Goal: Task Accomplishment & Management: Use online tool/utility

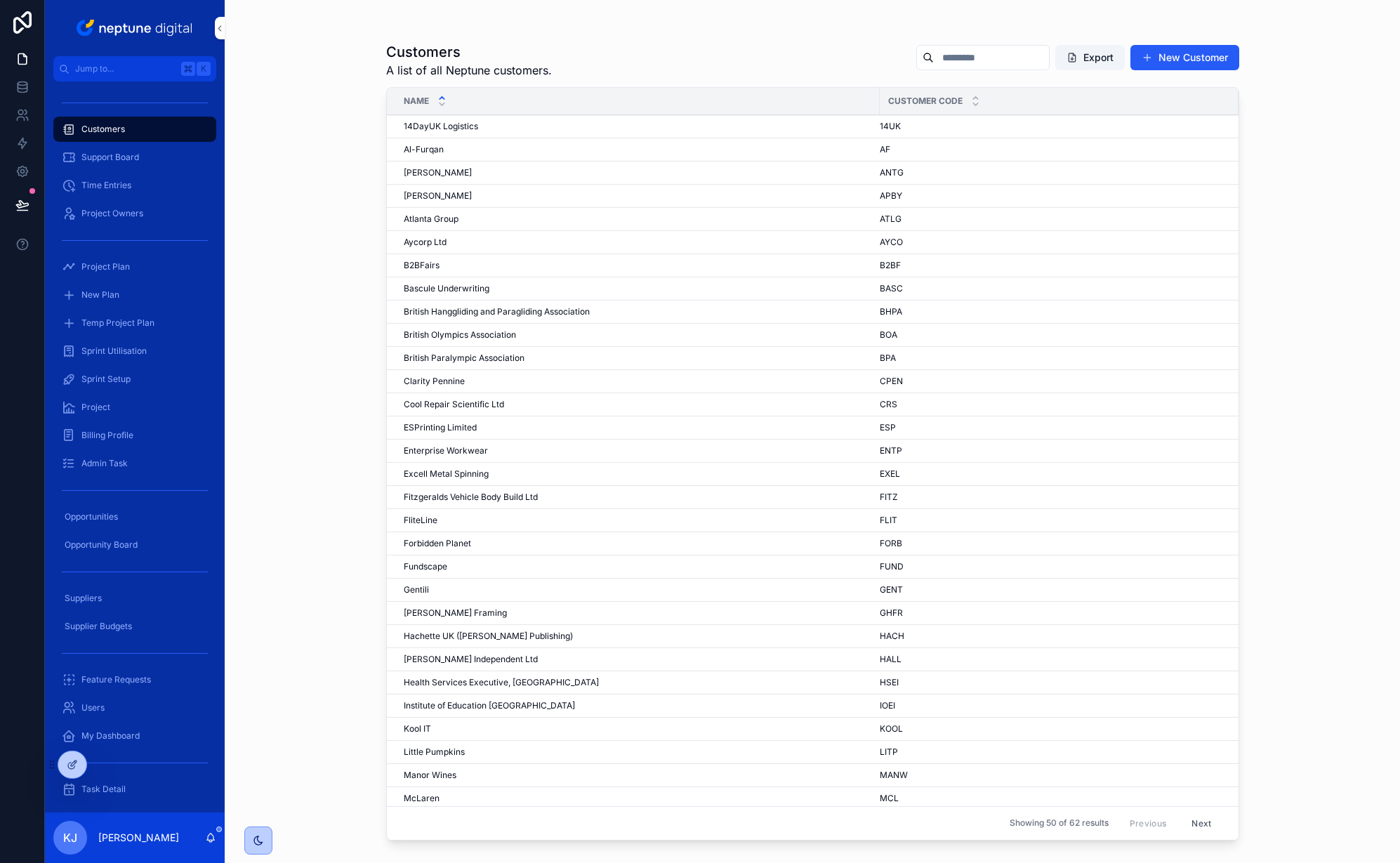
click at [117, 263] on span "Project Plan" at bounding box center [105, 266] width 48 height 11
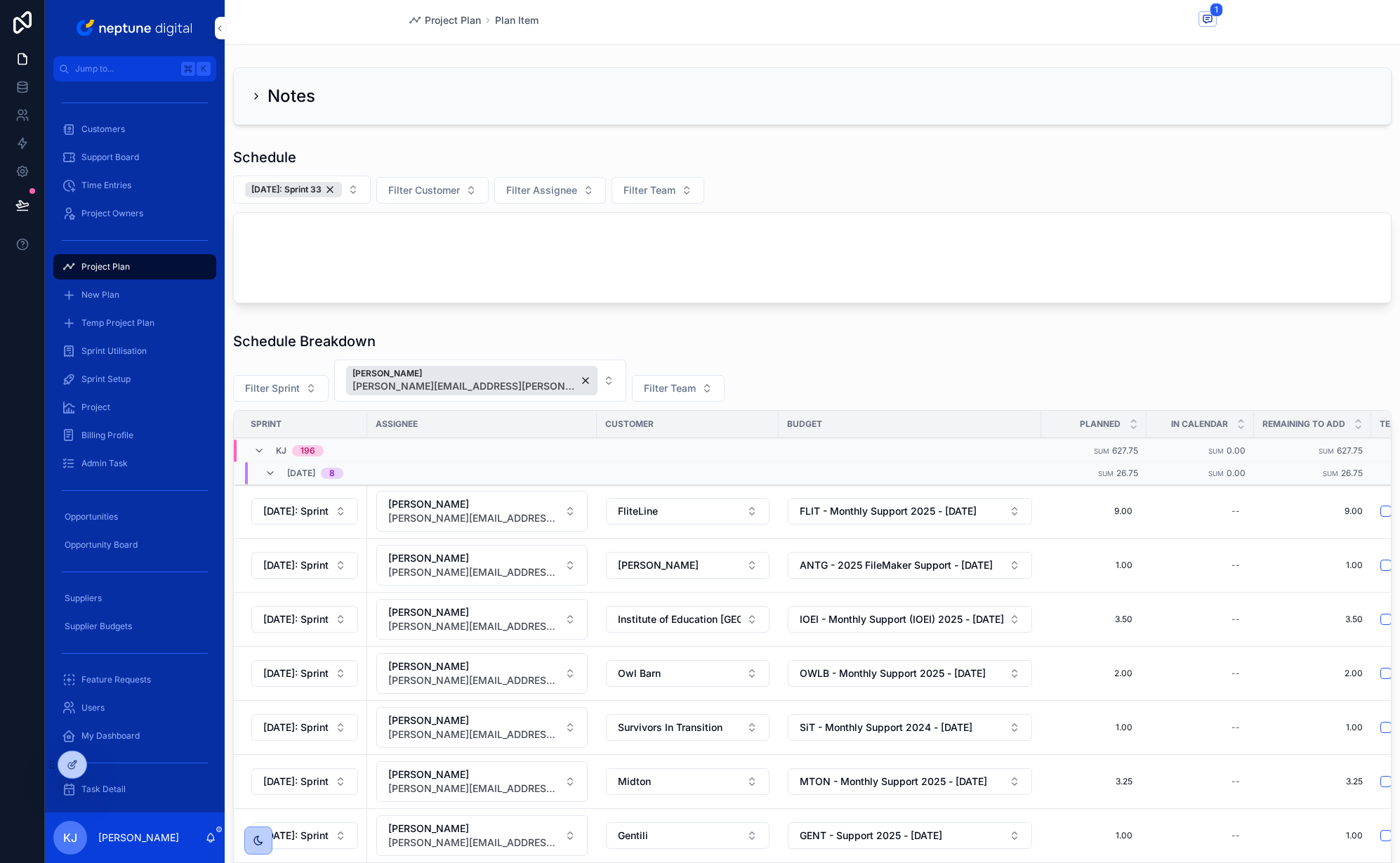
click at [358, 191] on button "[DATE]: Sprint 33" at bounding box center [302, 189] width 138 height 28
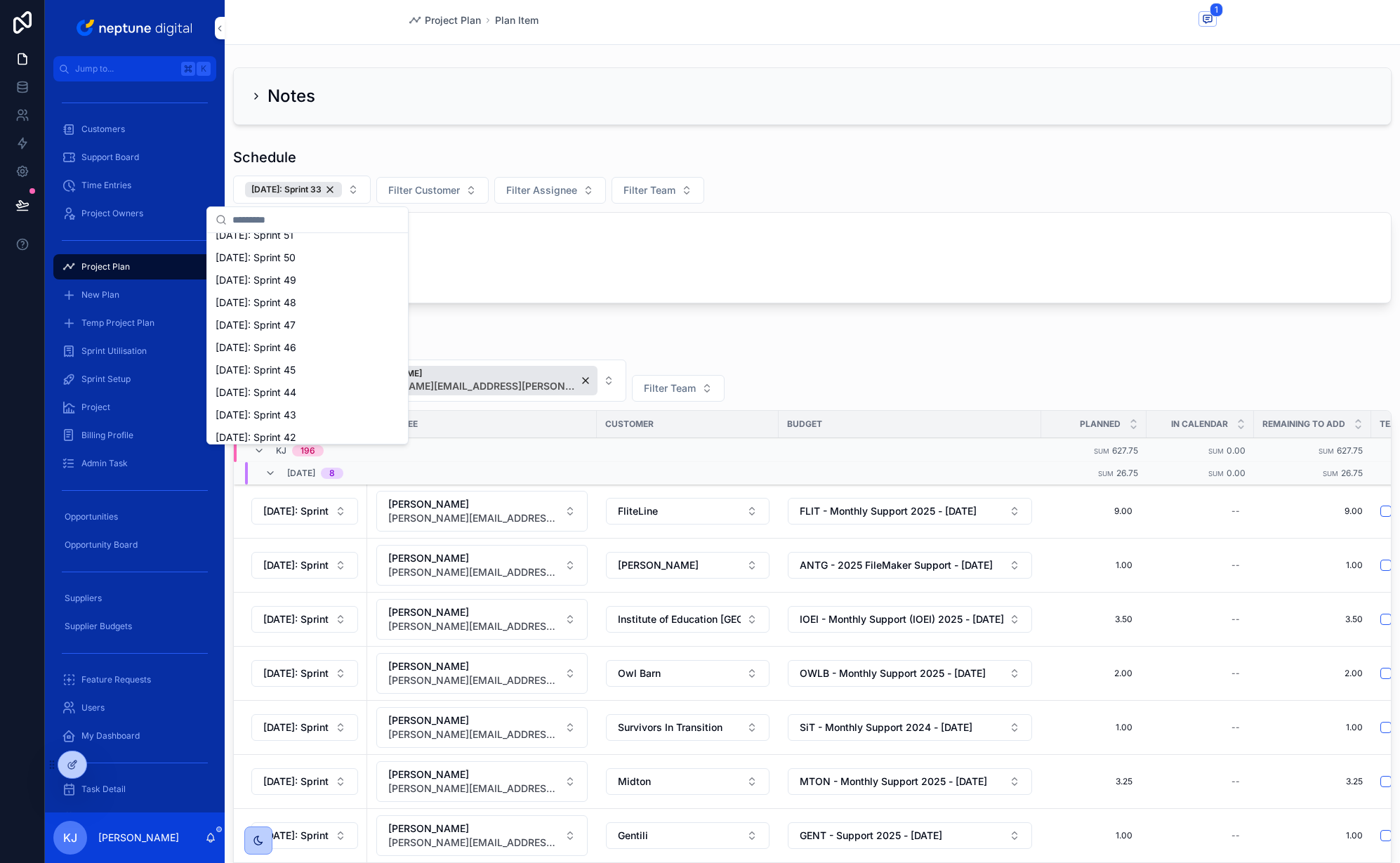
scroll to position [256, 0]
click at [312, 439] on div "[DATE]: Sprint 41" at bounding box center [308, 441] width 195 height 22
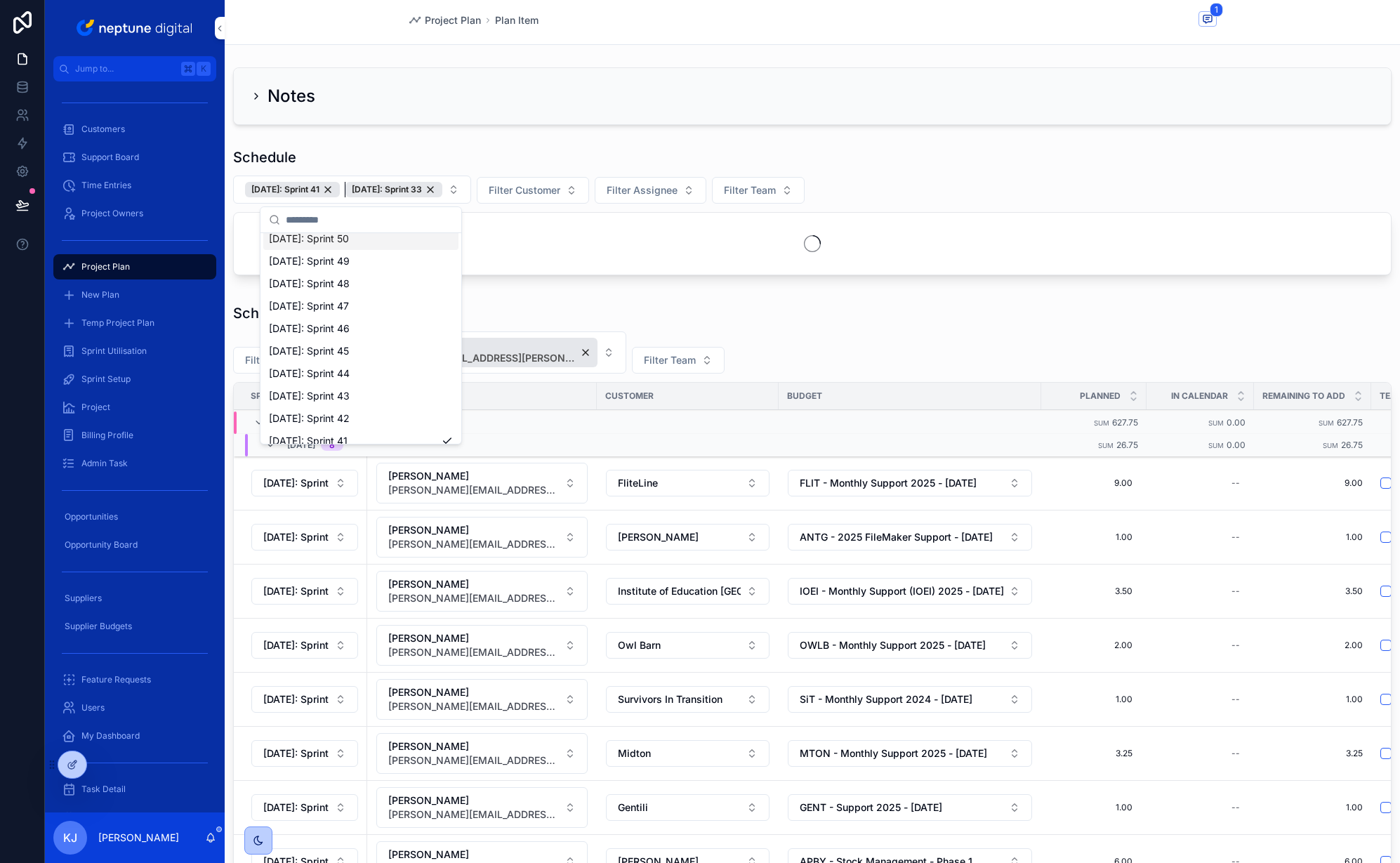
click at [442, 188] on div "[DATE]: Sprint 33" at bounding box center [394, 189] width 97 height 16
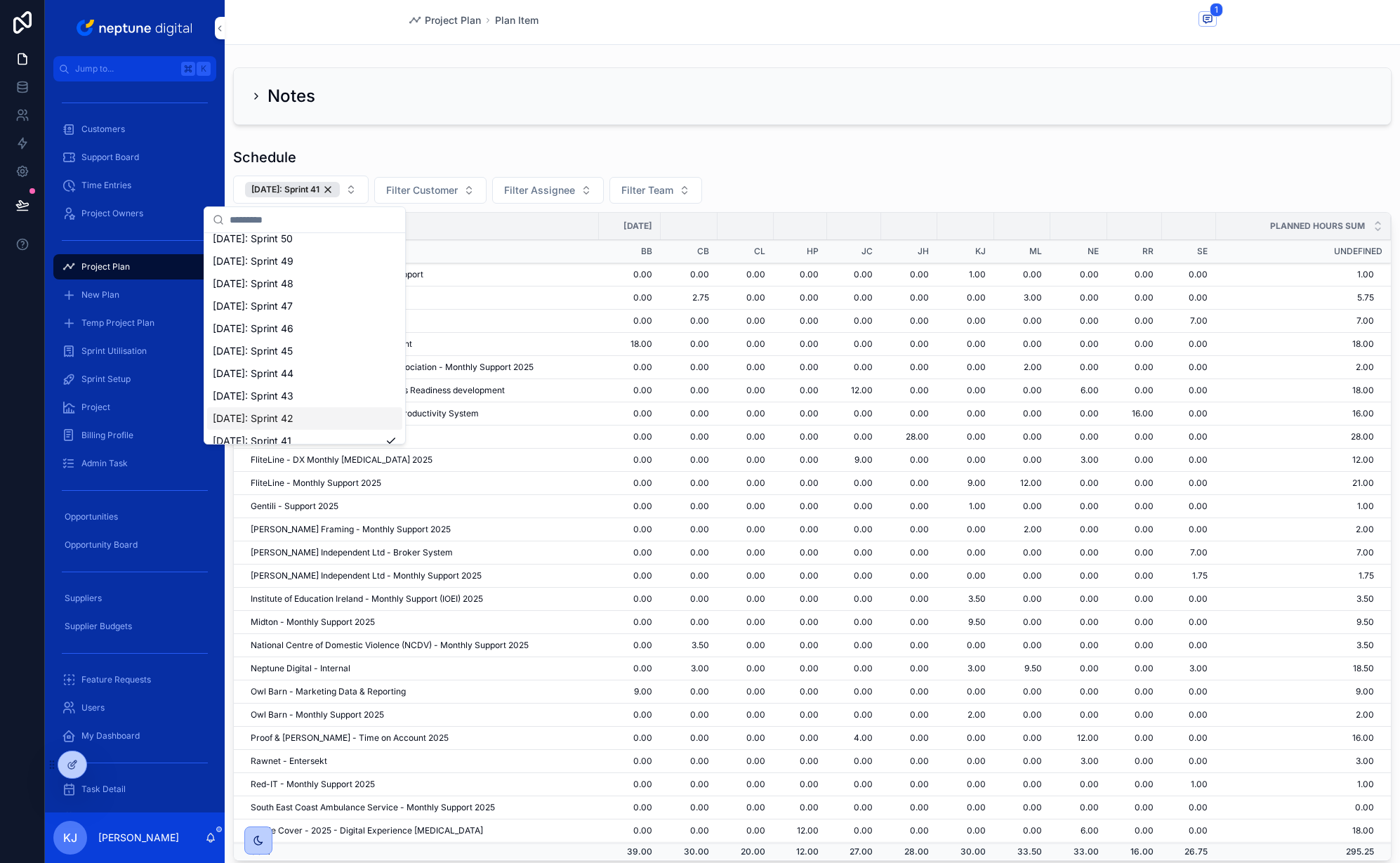
click at [315, 418] on div "[DATE]: Sprint 42" at bounding box center [305, 418] width 195 height 22
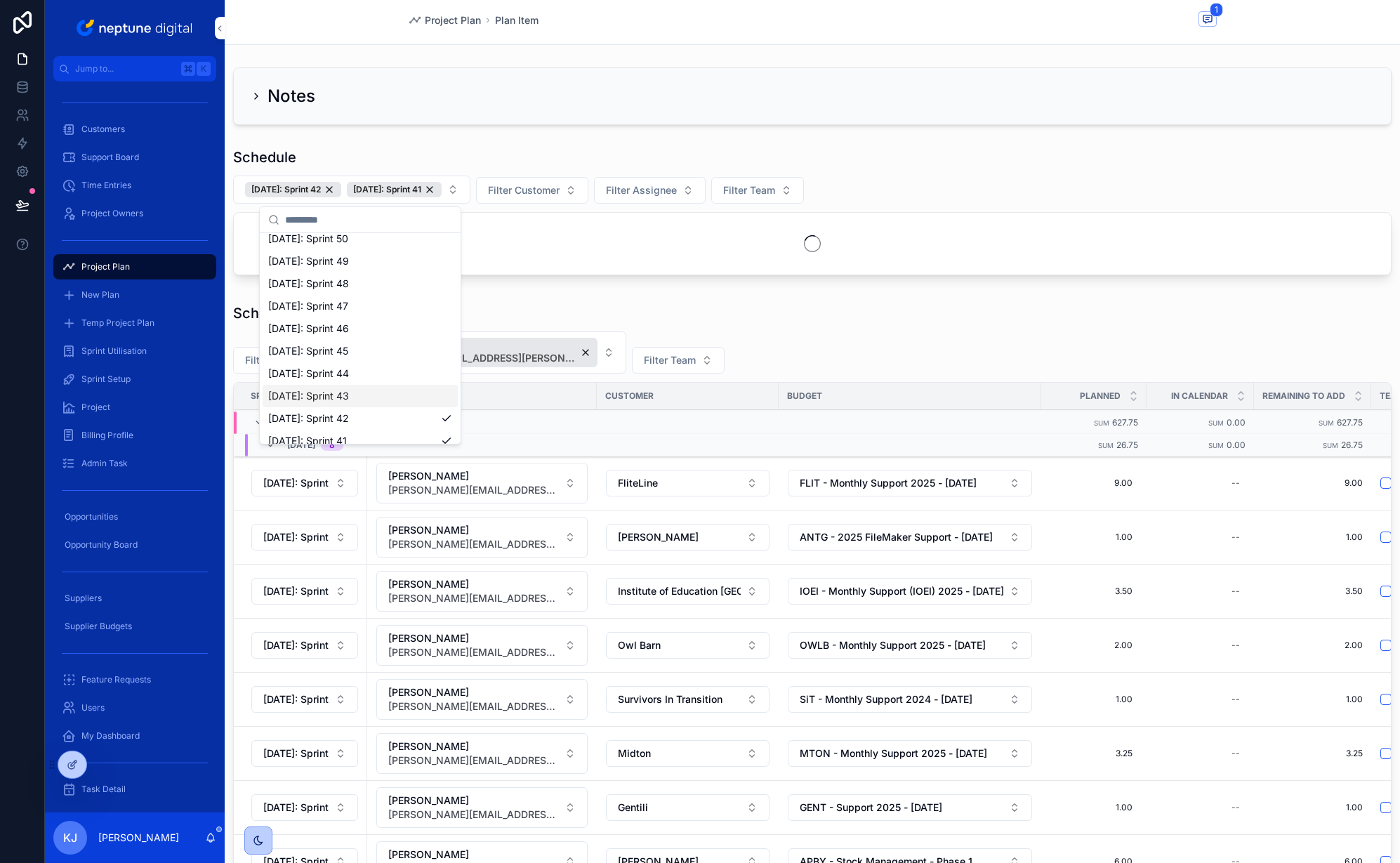
click at [371, 392] on div "[DATE]: Sprint 43" at bounding box center [360, 396] width 195 height 22
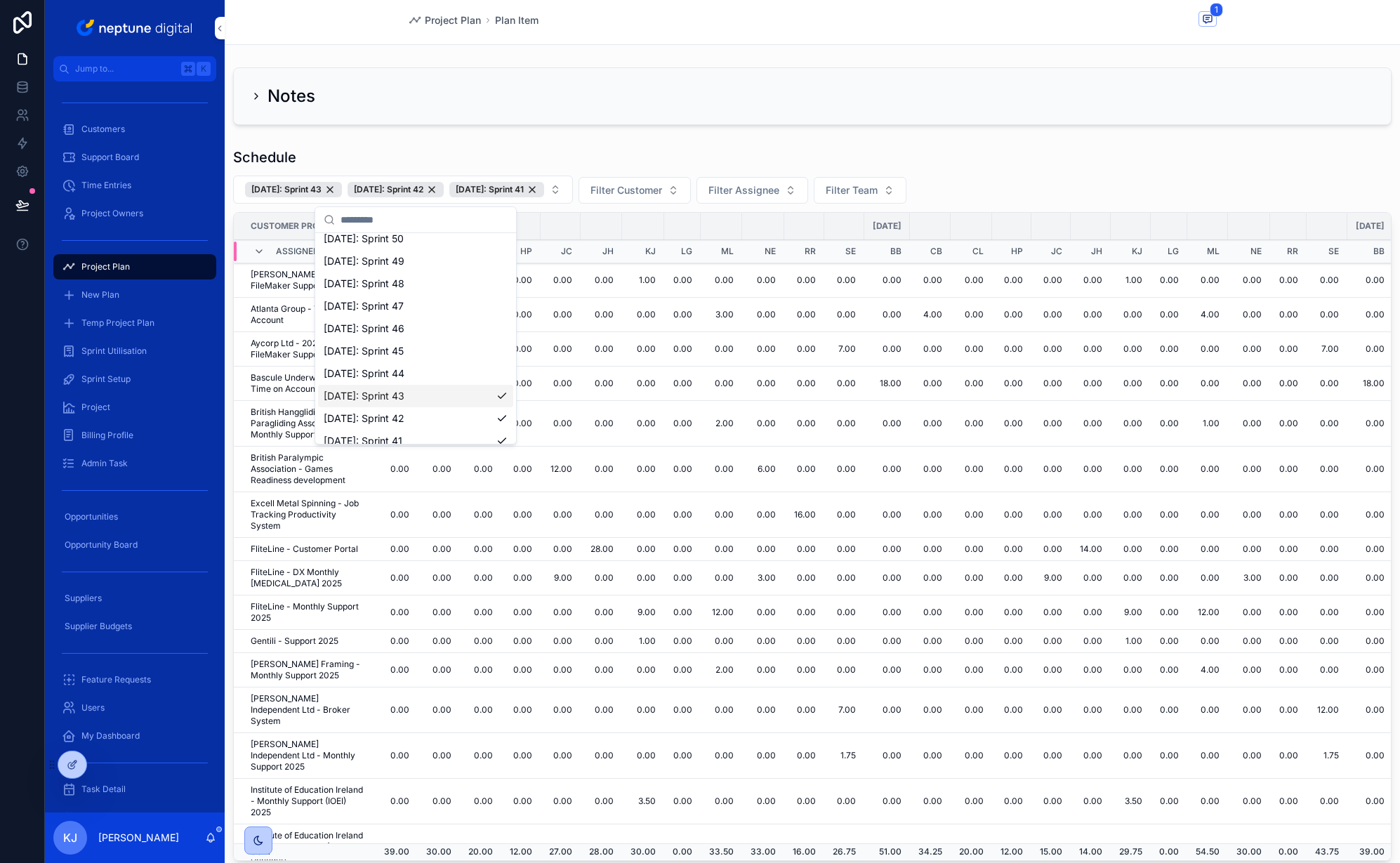
click at [691, 188] on button "Filter Customer" at bounding box center [634, 190] width 113 height 27
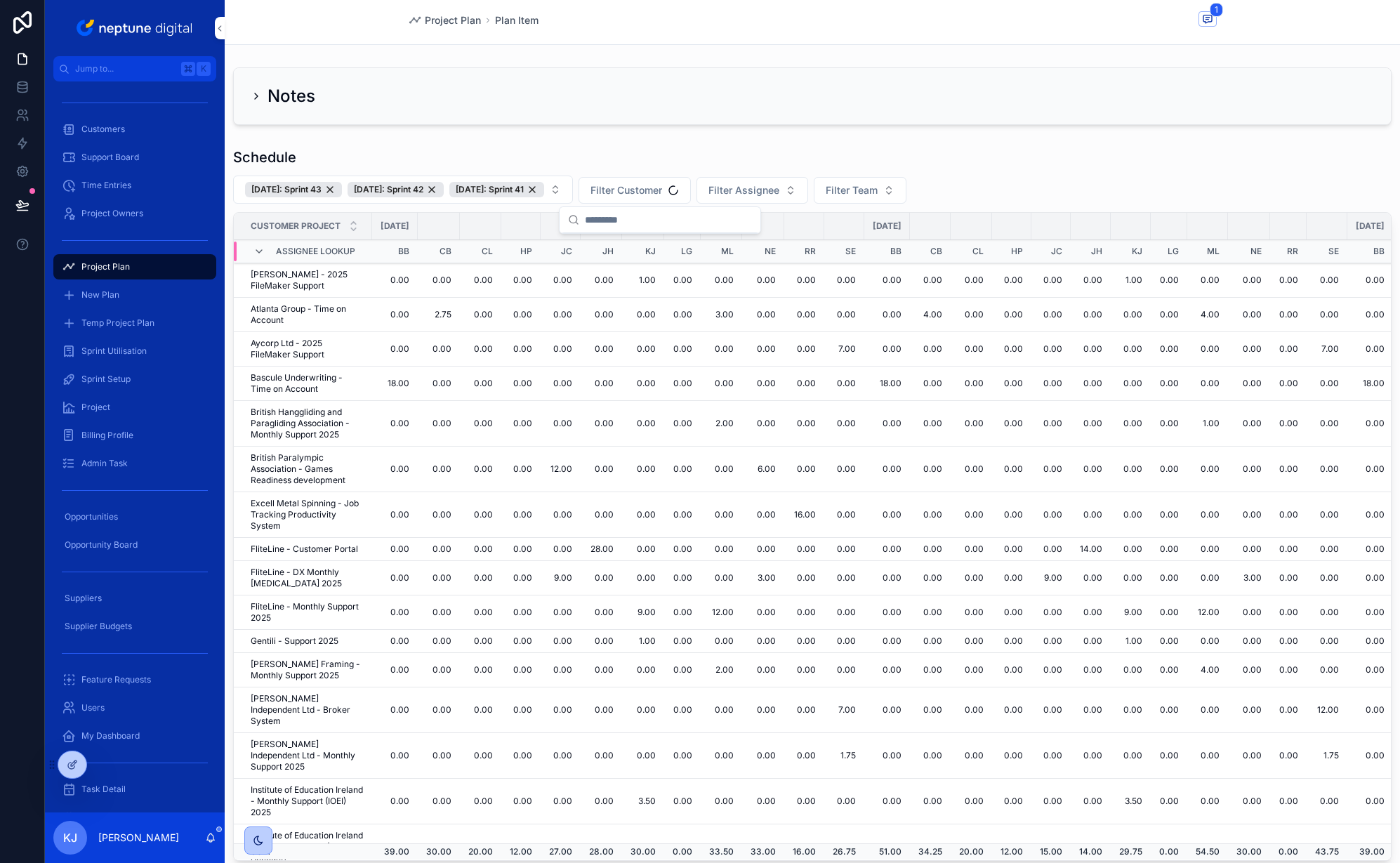
click at [745, 190] on span "Filter Assignee" at bounding box center [743, 190] width 71 height 14
type input "****"
click at [772, 257] on span "[PERSON_NAME][EMAIL_ADDRESS][PERSON_NAME][DOMAIN_NAME]" at bounding box center [769, 261] width 167 height 14
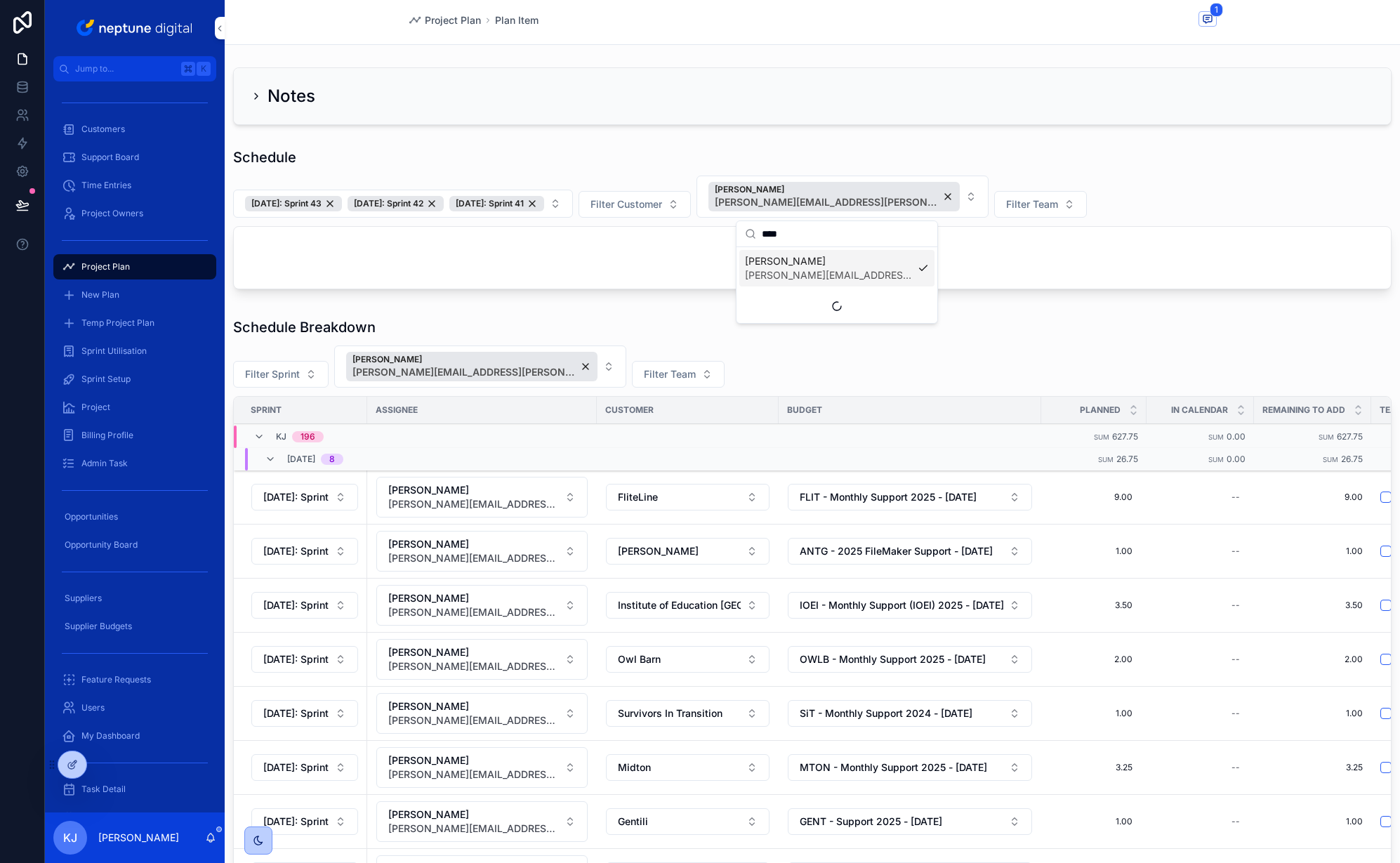
click at [970, 160] on div "Schedule" at bounding box center [813, 157] width 1158 height 19
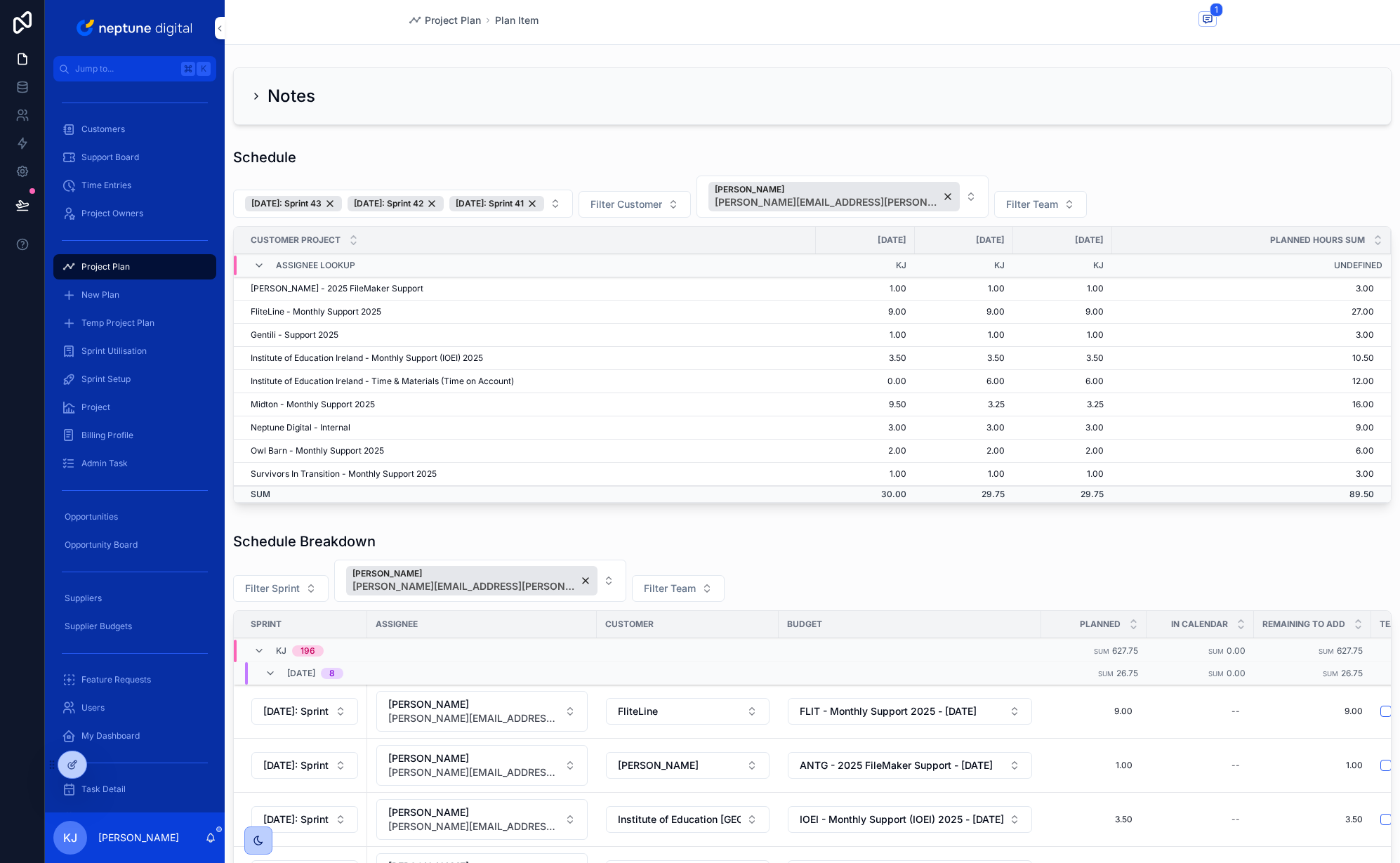
click at [573, 201] on button "[DATE]: Sprint 43 [DATE]: Sprint 42 [DATE]: Sprint 41" at bounding box center [403, 204] width 340 height 28
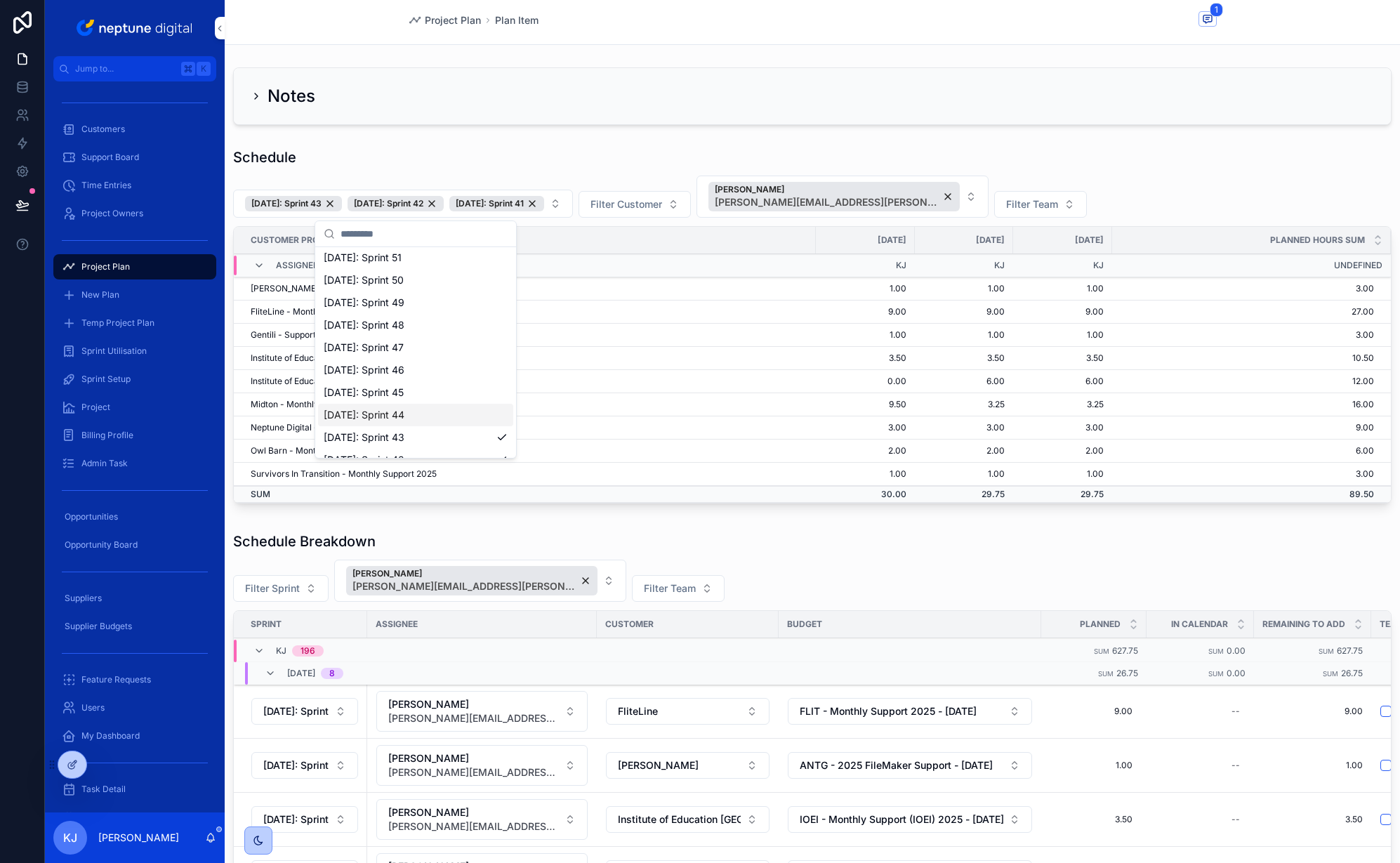
click at [429, 418] on div "[DATE]: Sprint 44" at bounding box center [416, 415] width 195 height 22
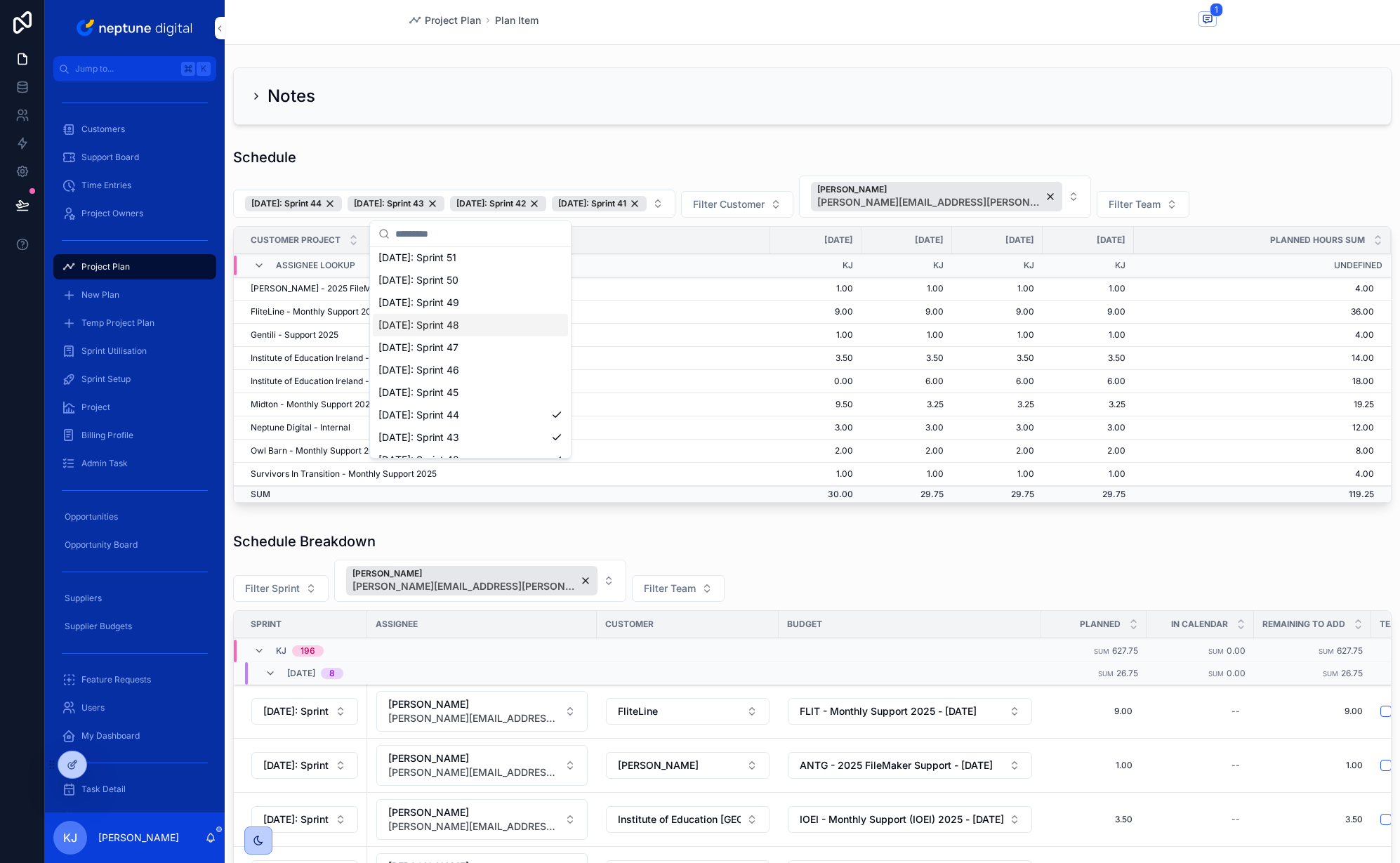
click at [945, 539] on div "Schedule Breakdown" at bounding box center [813, 542] width 1158 height 19
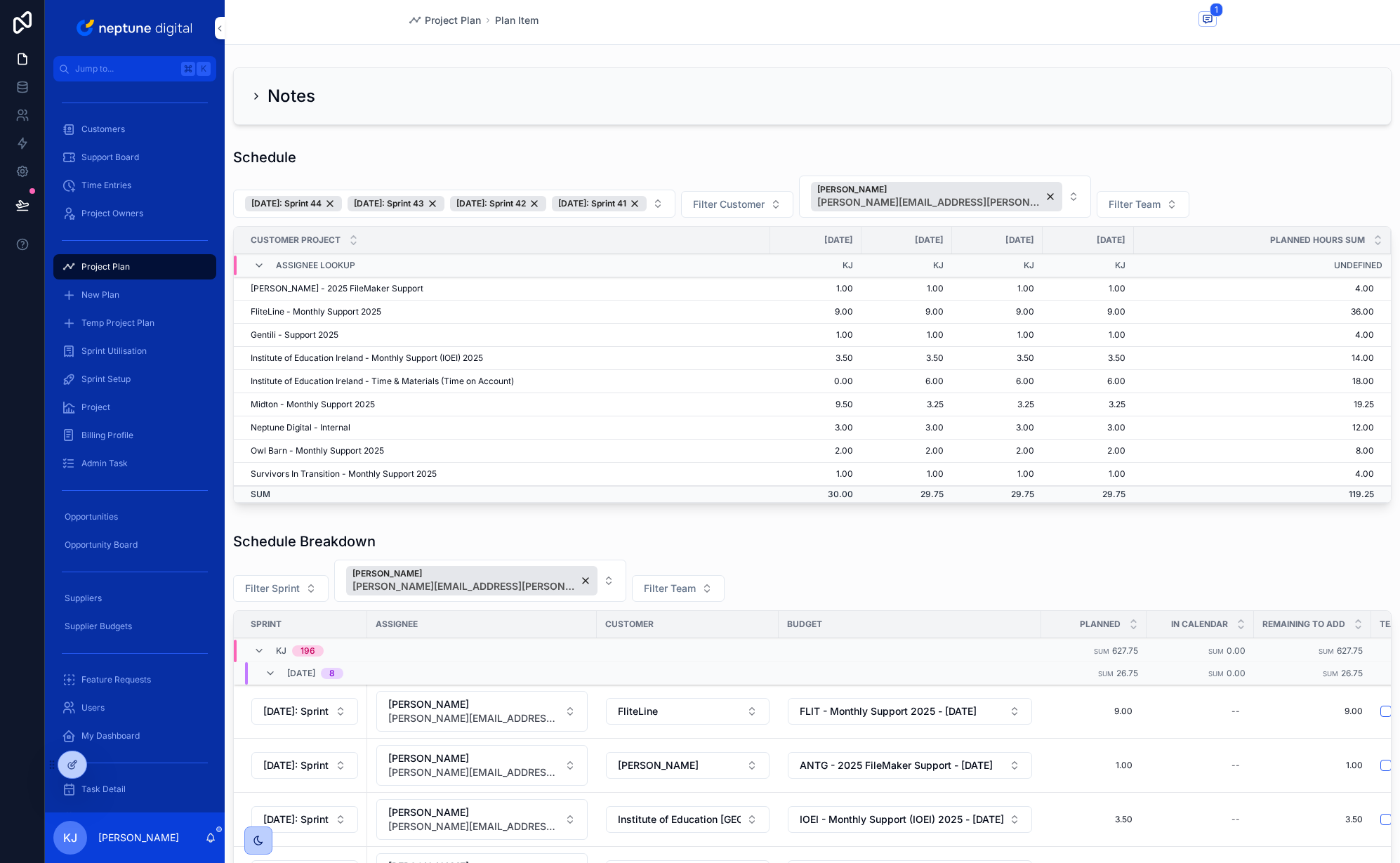
click at [675, 202] on button "[DATE]: Sprint 44 [DATE]: Sprint 43 [DATE]: Sprint 42 [DATE]: Sprint 41" at bounding box center [454, 204] width 442 height 28
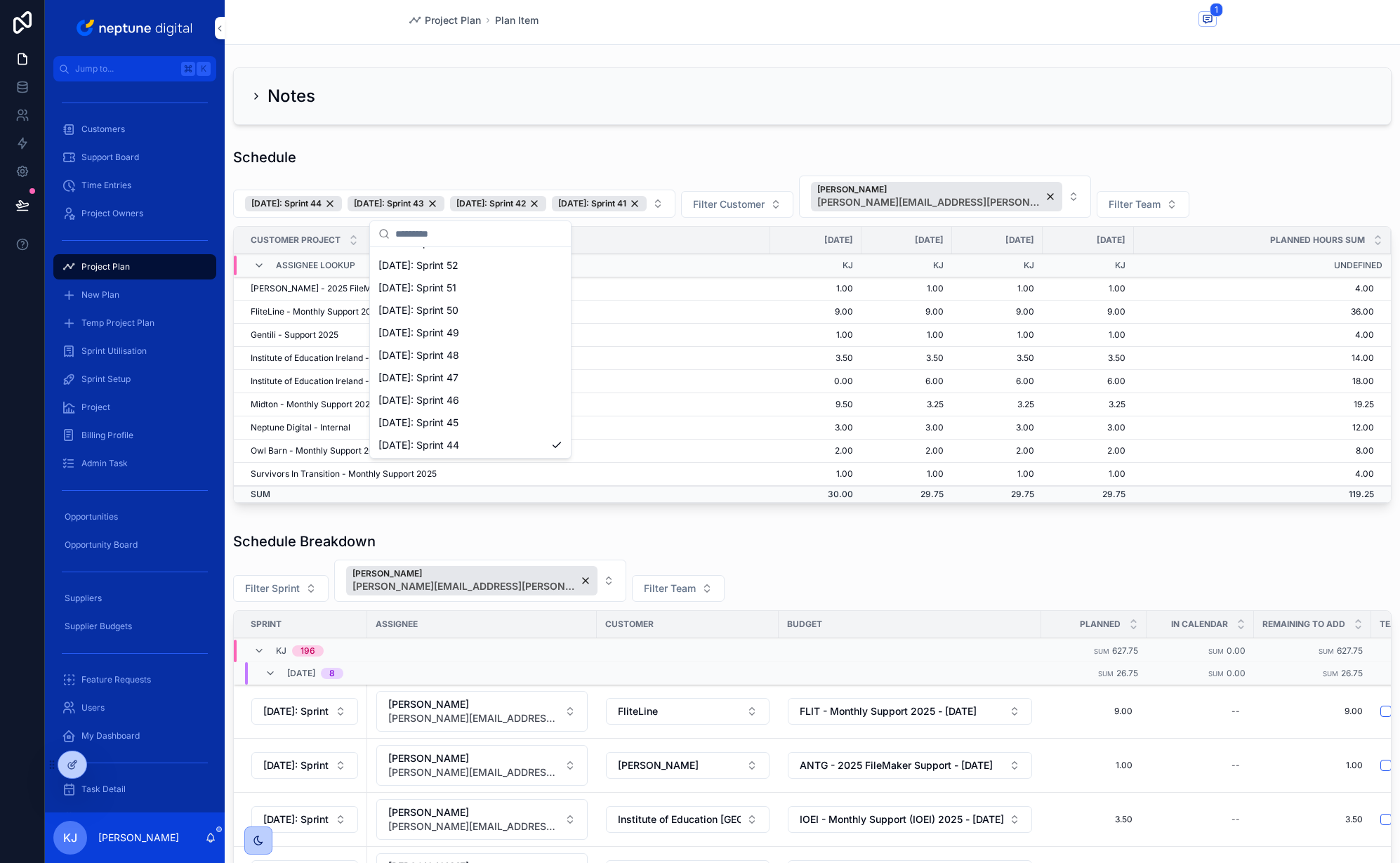
scroll to position [198, 0]
click at [483, 421] on div "[DATE]: Sprint 45" at bounding box center [470, 422] width 195 height 22
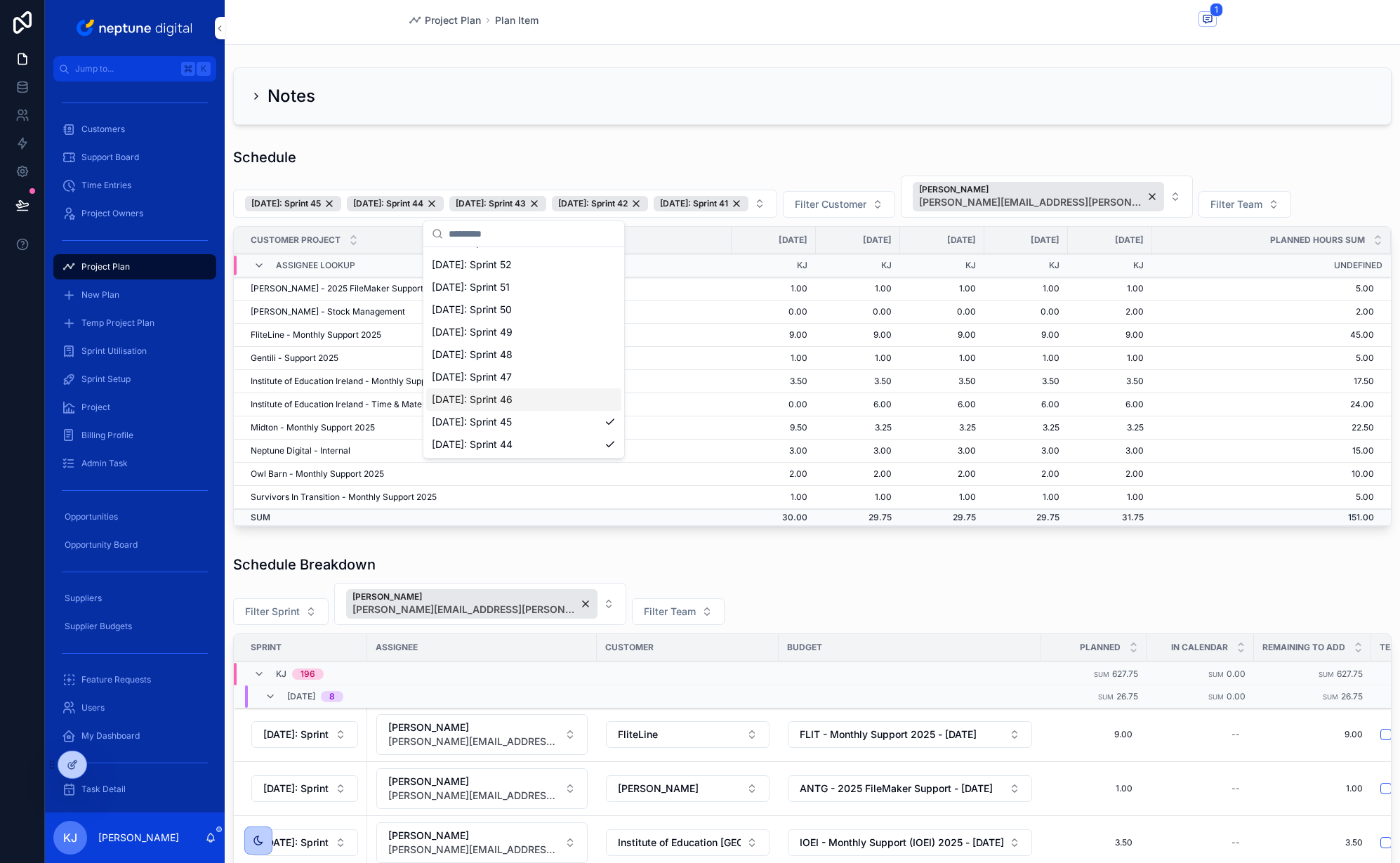
click at [496, 398] on span "[DATE]: Sprint 46" at bounding box center [472, 399] width 81 height 14
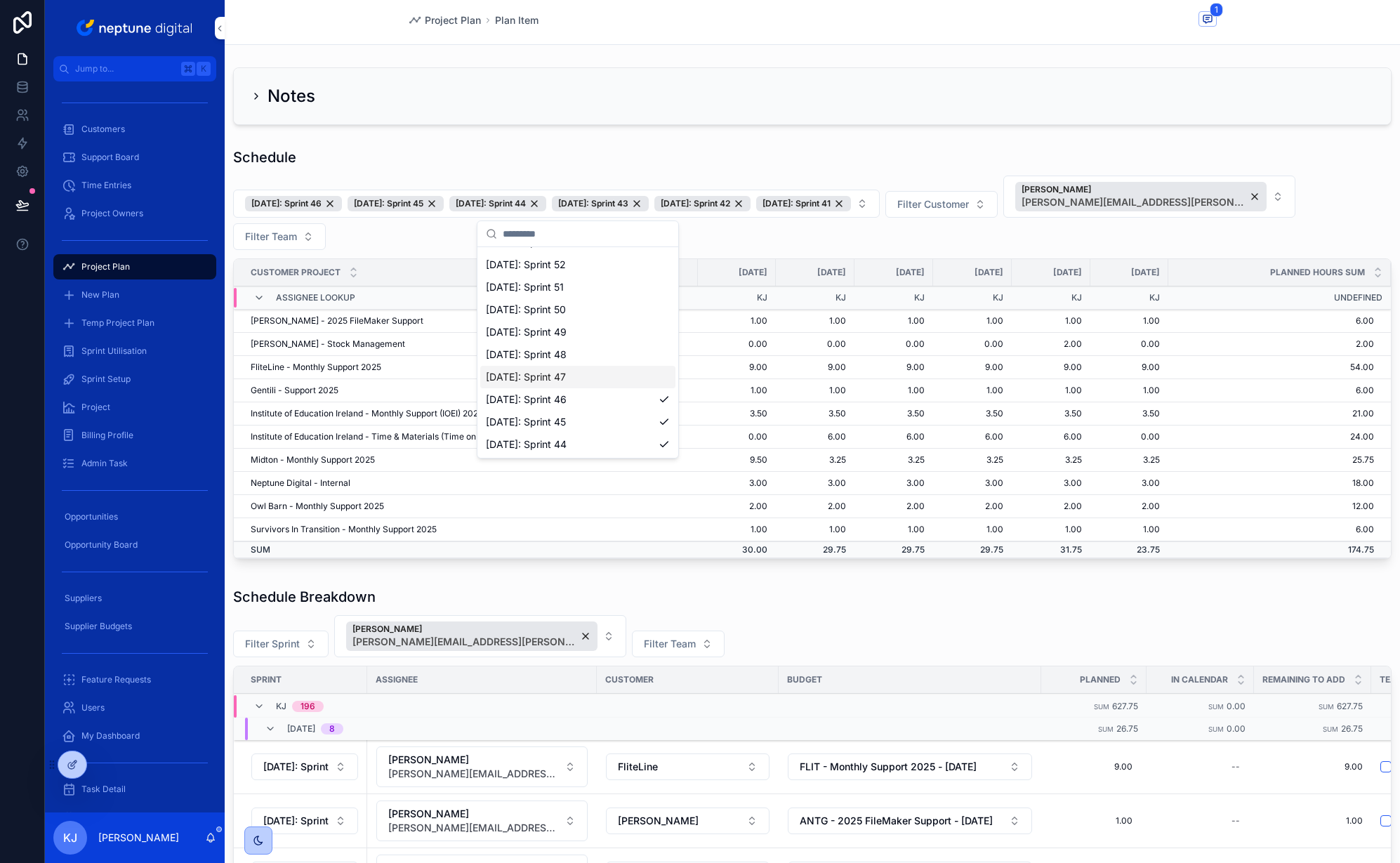
click at [513, 378] on span "[DATE]: Sprint 47" at bounding box center [526, 377] width 80 height 14
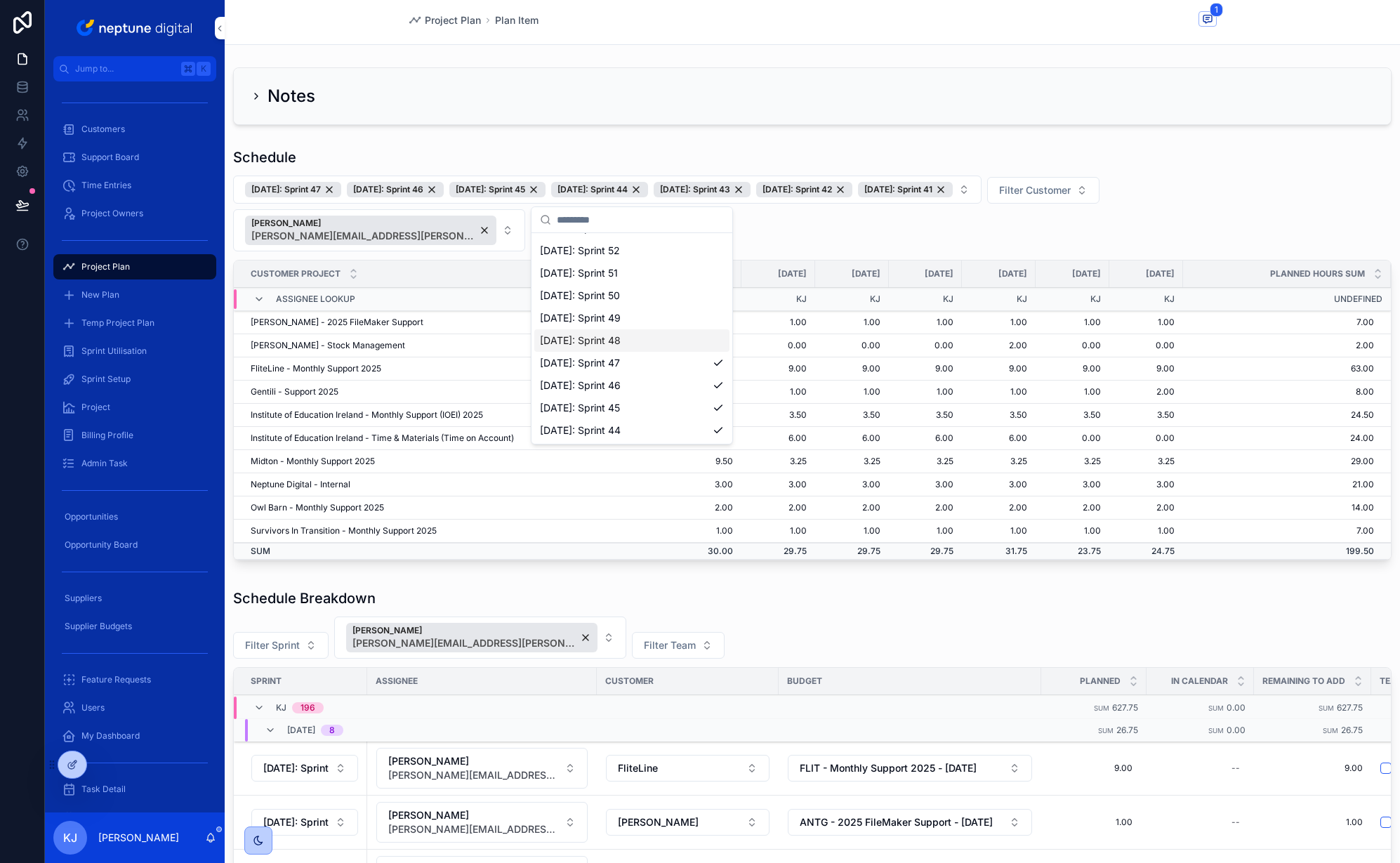
click at [788, 210] on div "[DATE]: Sprint 47 [DATE]: Sprint 46 [DATE]: Sprint 45 [DATE]: Sprint 44 [DATE]:…" at bounding box center [813, 213] width 1158 height 76
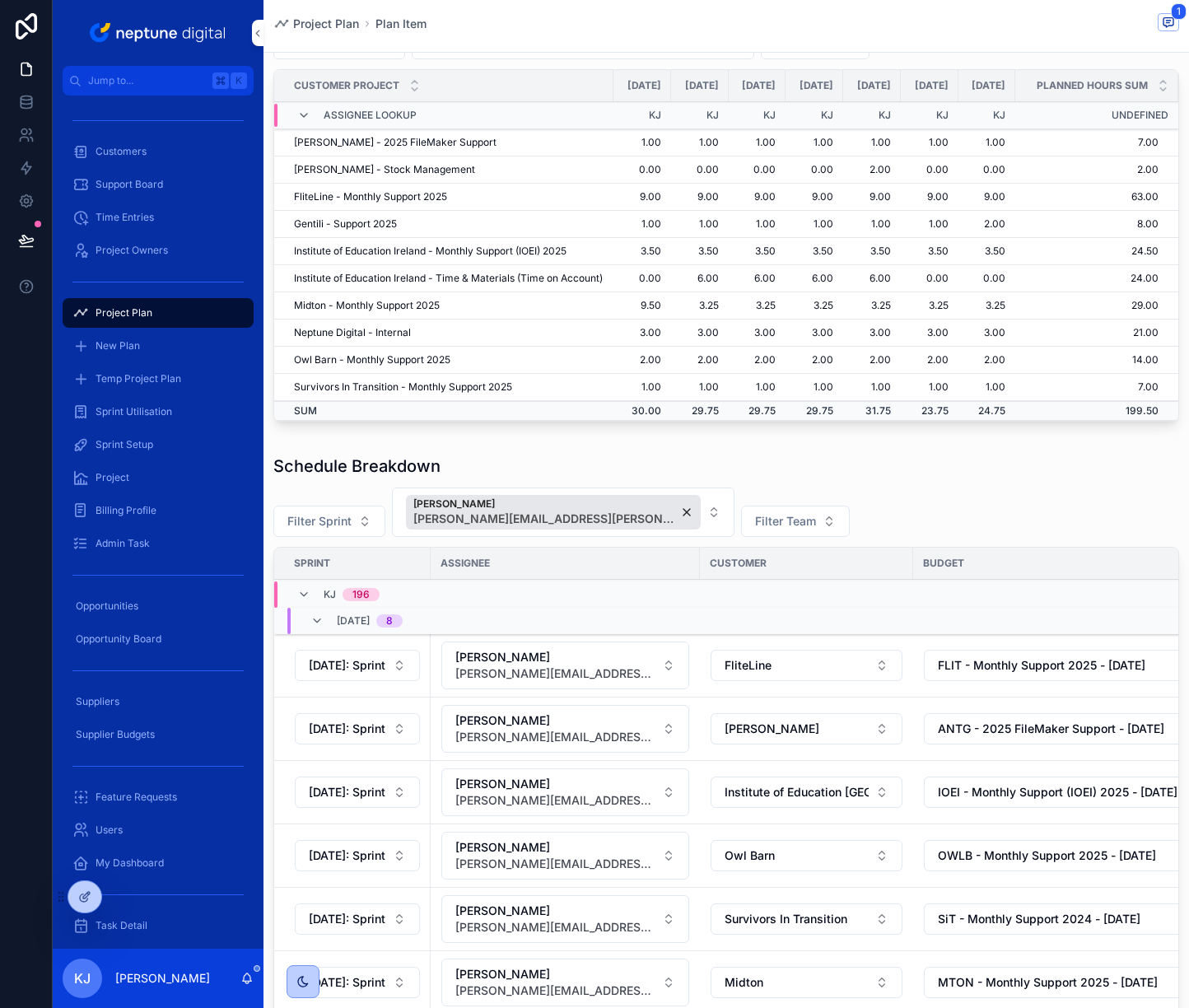
scroll to position [604, 0]
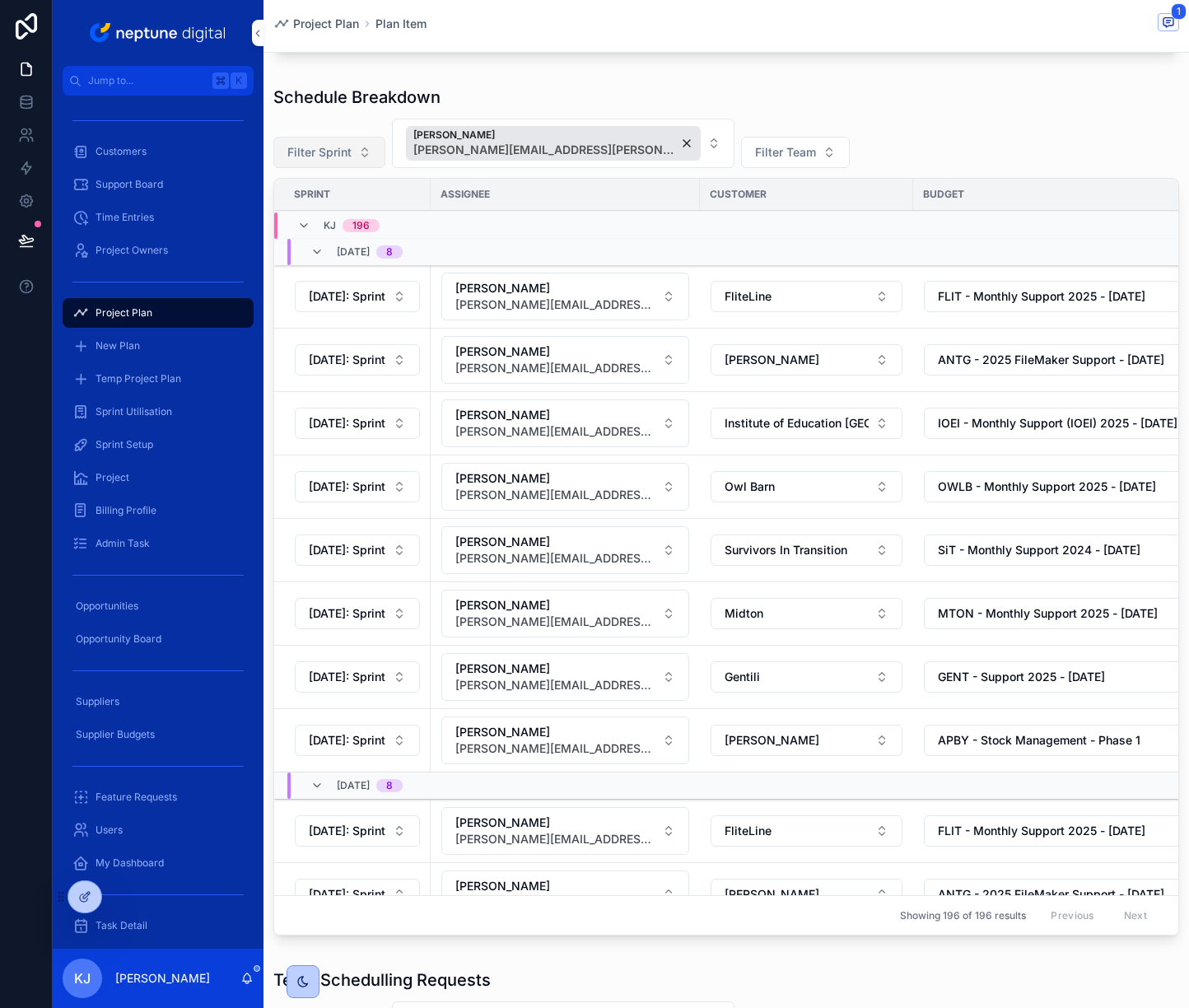
click at [366, 168] on button "Filter Sprint" at bounding box center [330, 152] width 112 height 31
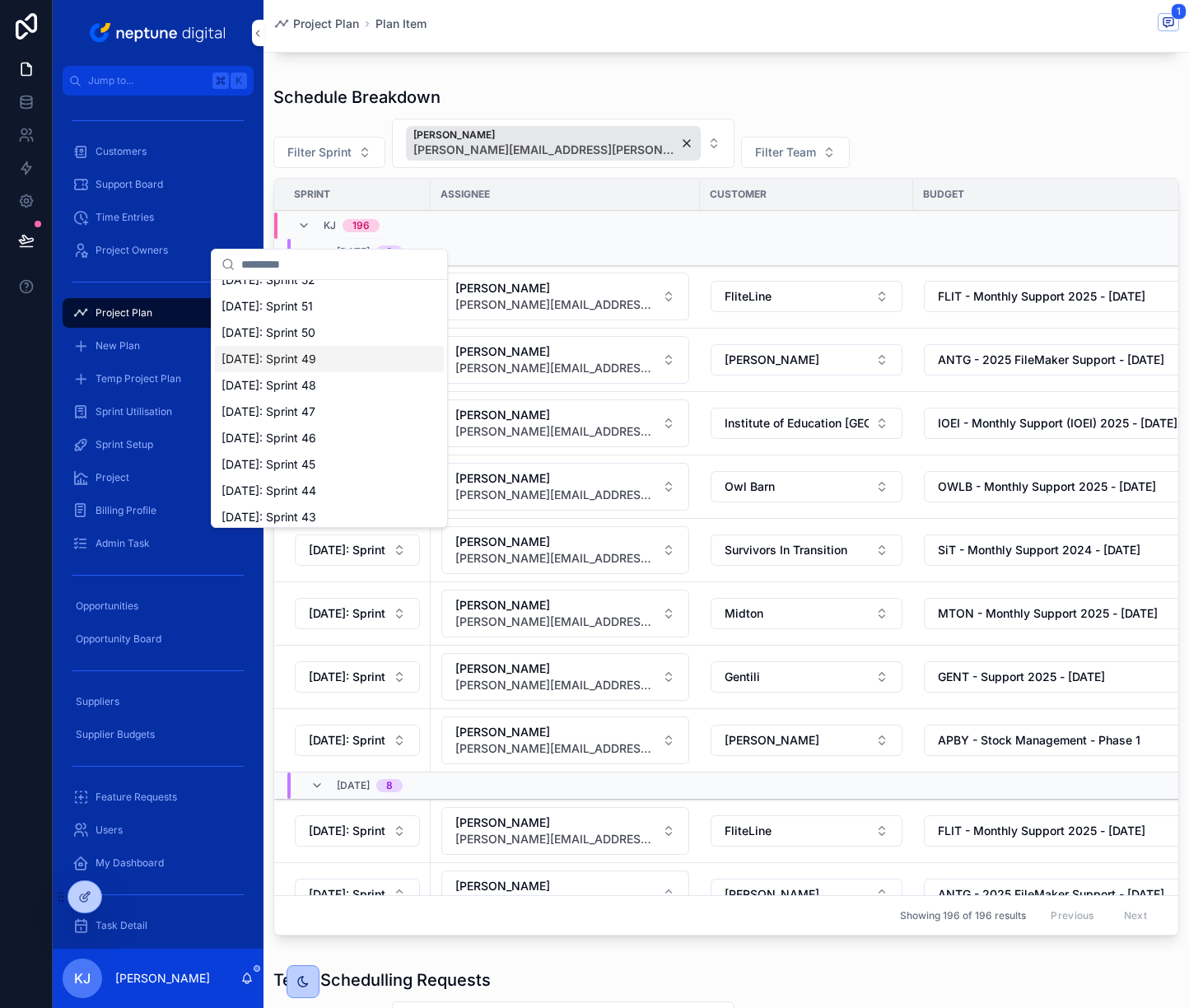
scroll to position [287, 0]
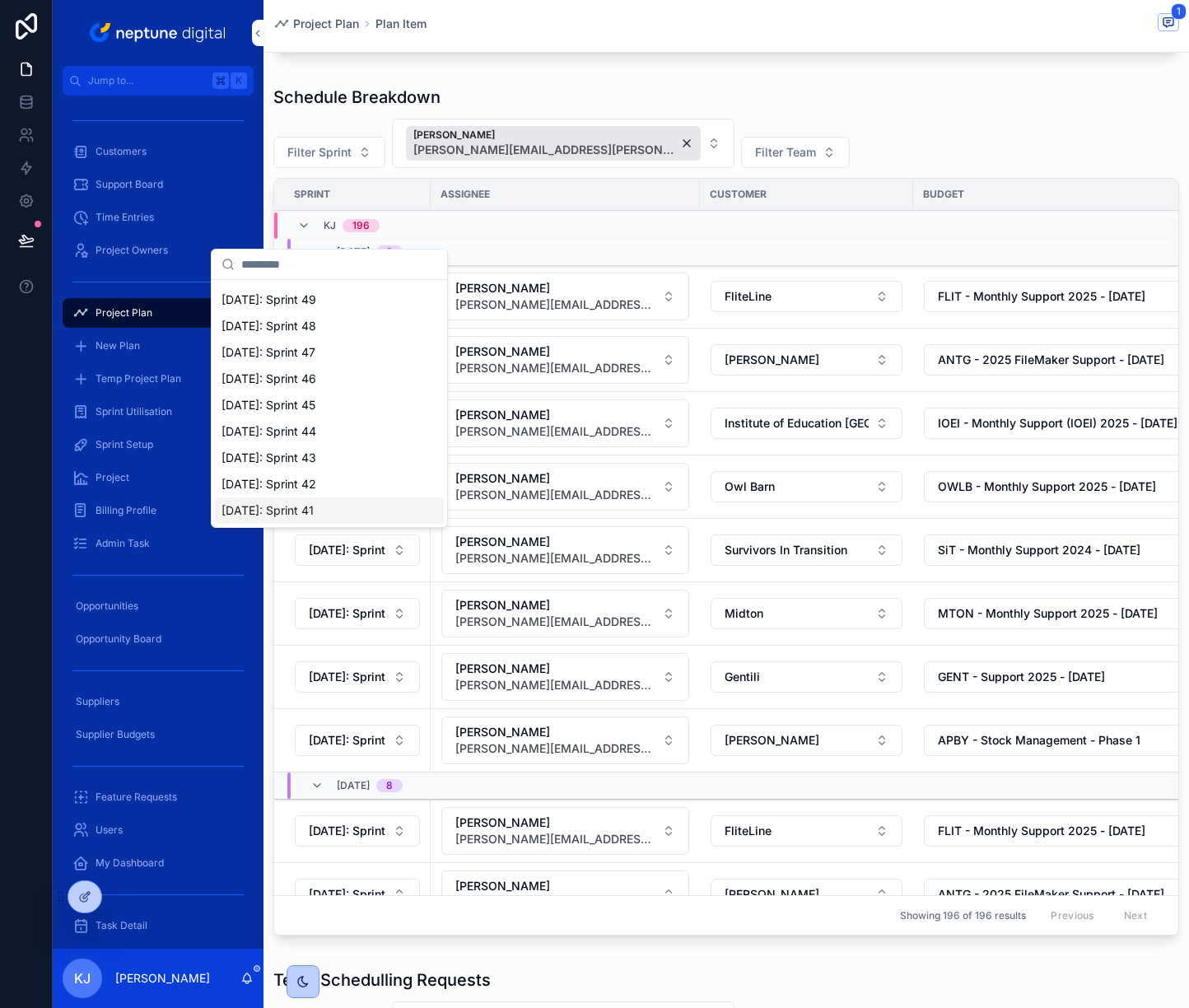
click at [344, 505] on div "[DATE]: Sprint 41" at bounding box center [330, 511] width 229 height 26
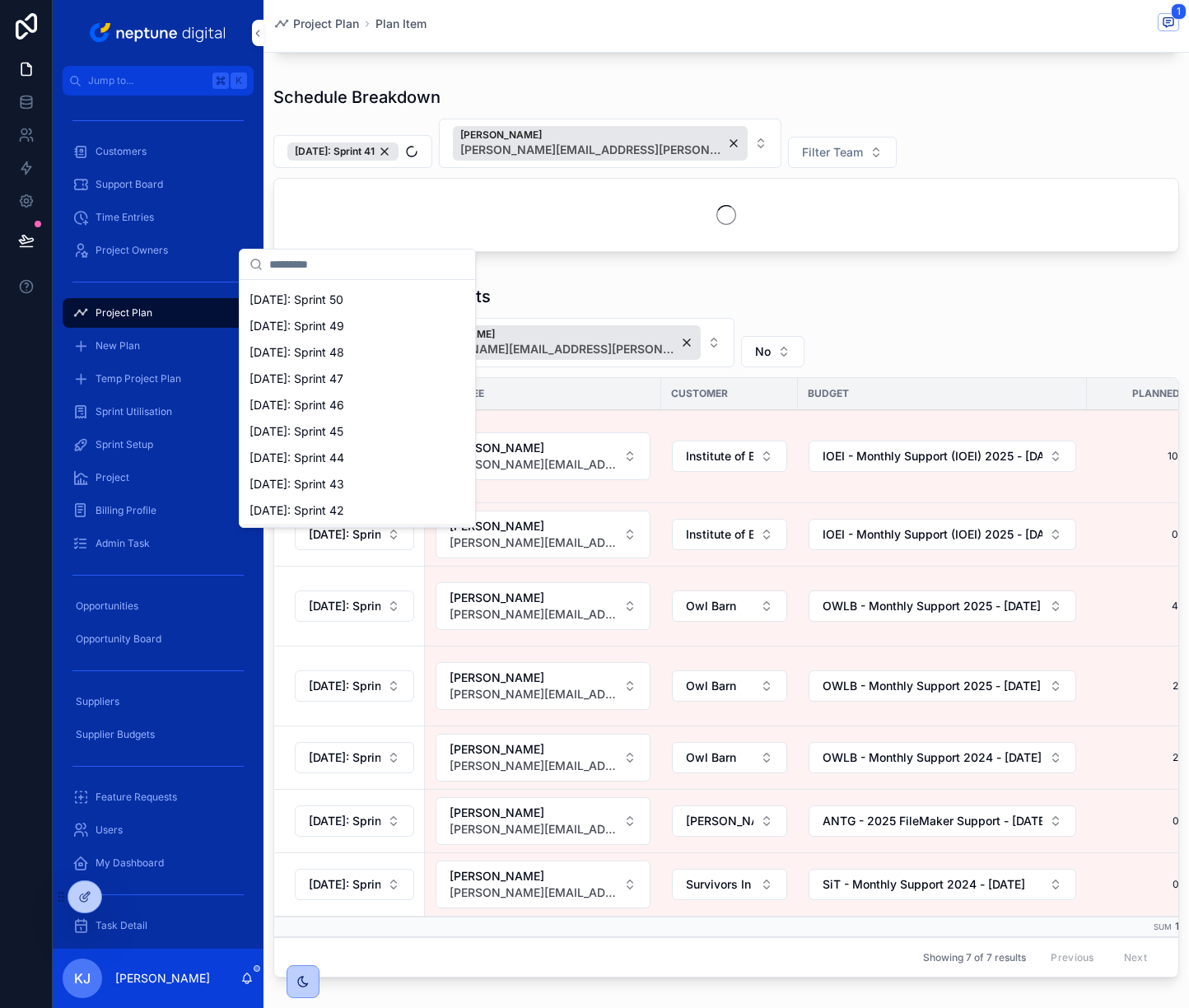
scroll to position [313, 0]
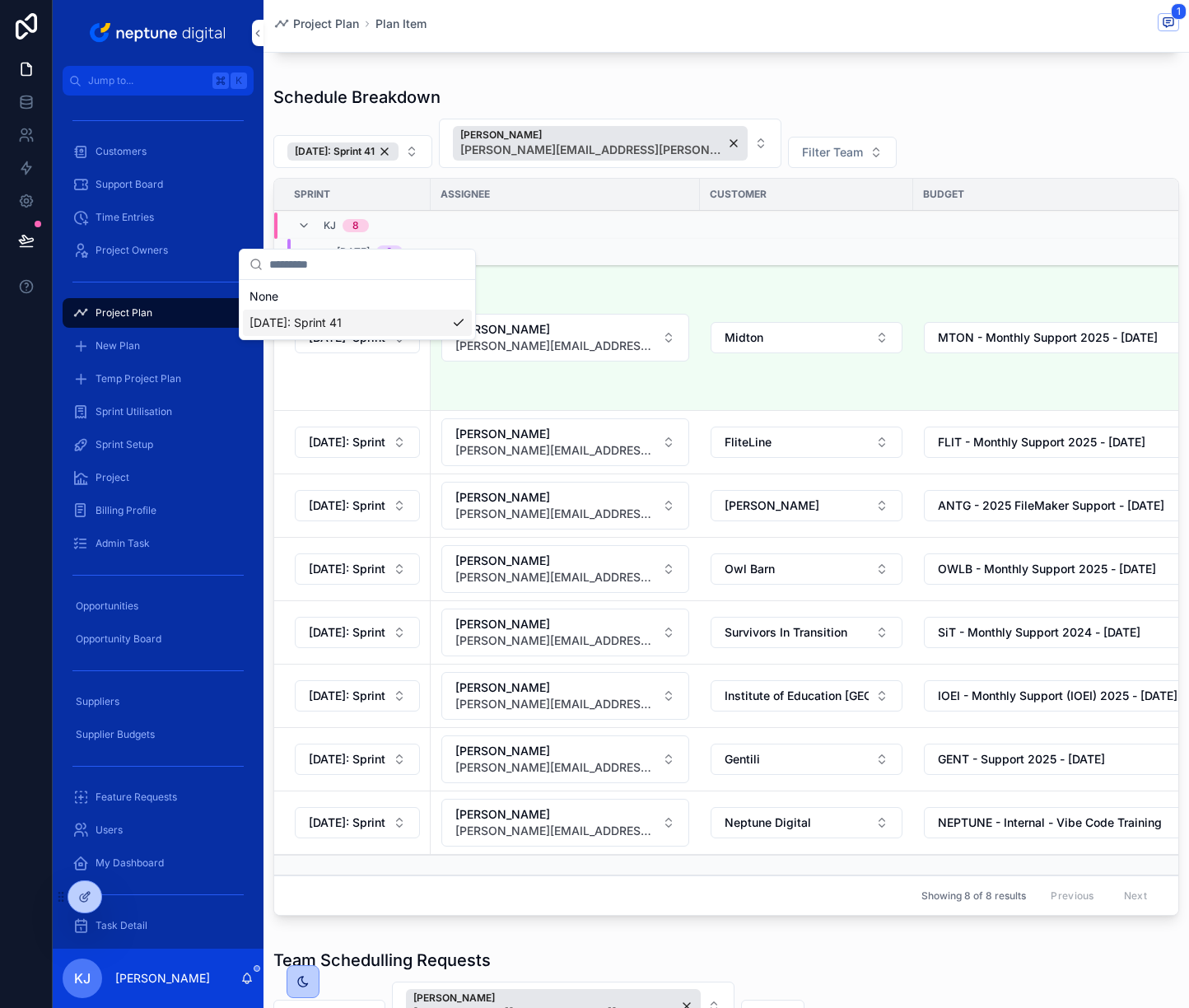
click at [826, 265] on td "13/10/2025 8" at bounding box center [594, 251] width 639 height 27
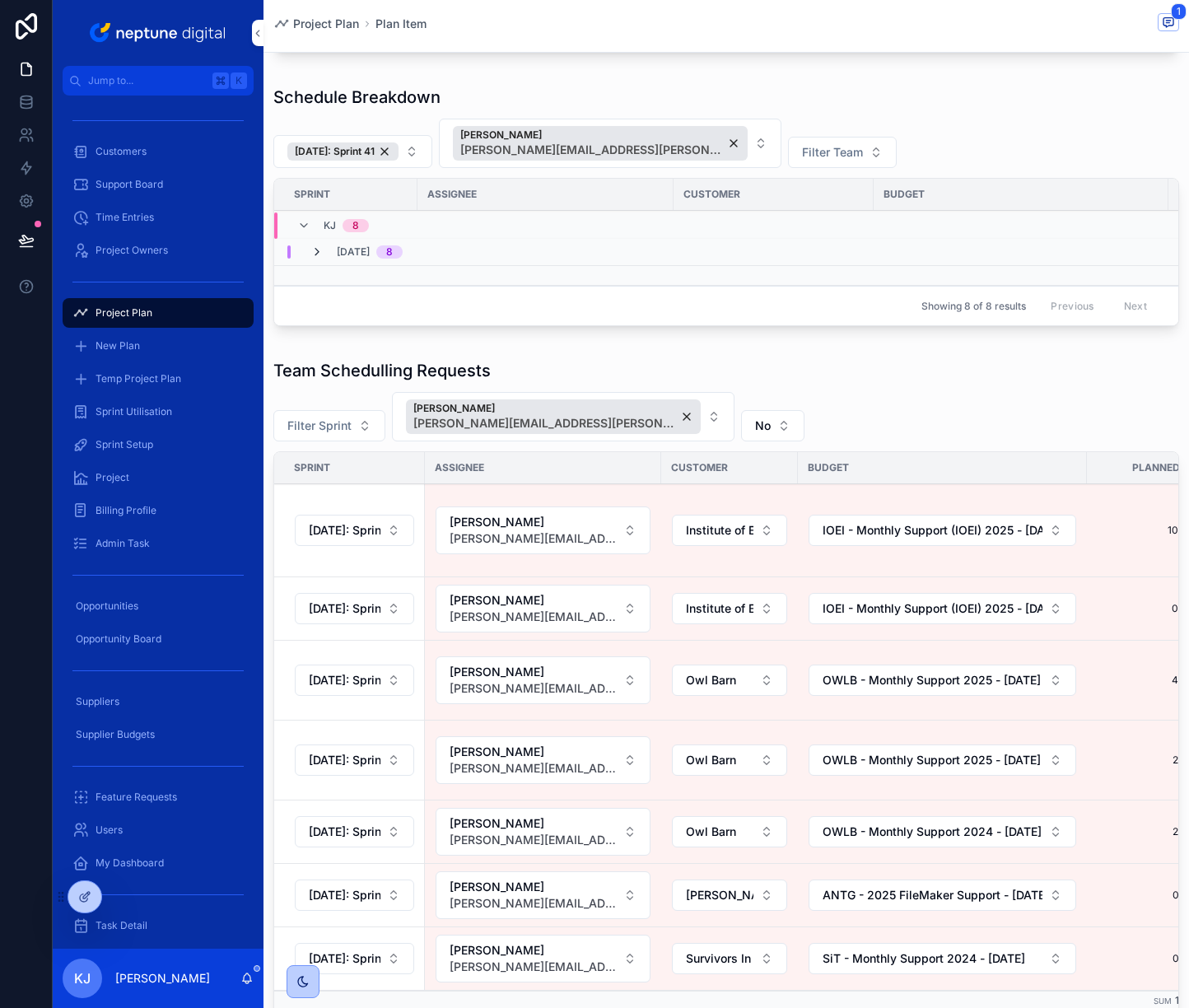
click at [317, 259] on icon "scrollable content" at bounding box center [316, 252] width 13 height 13
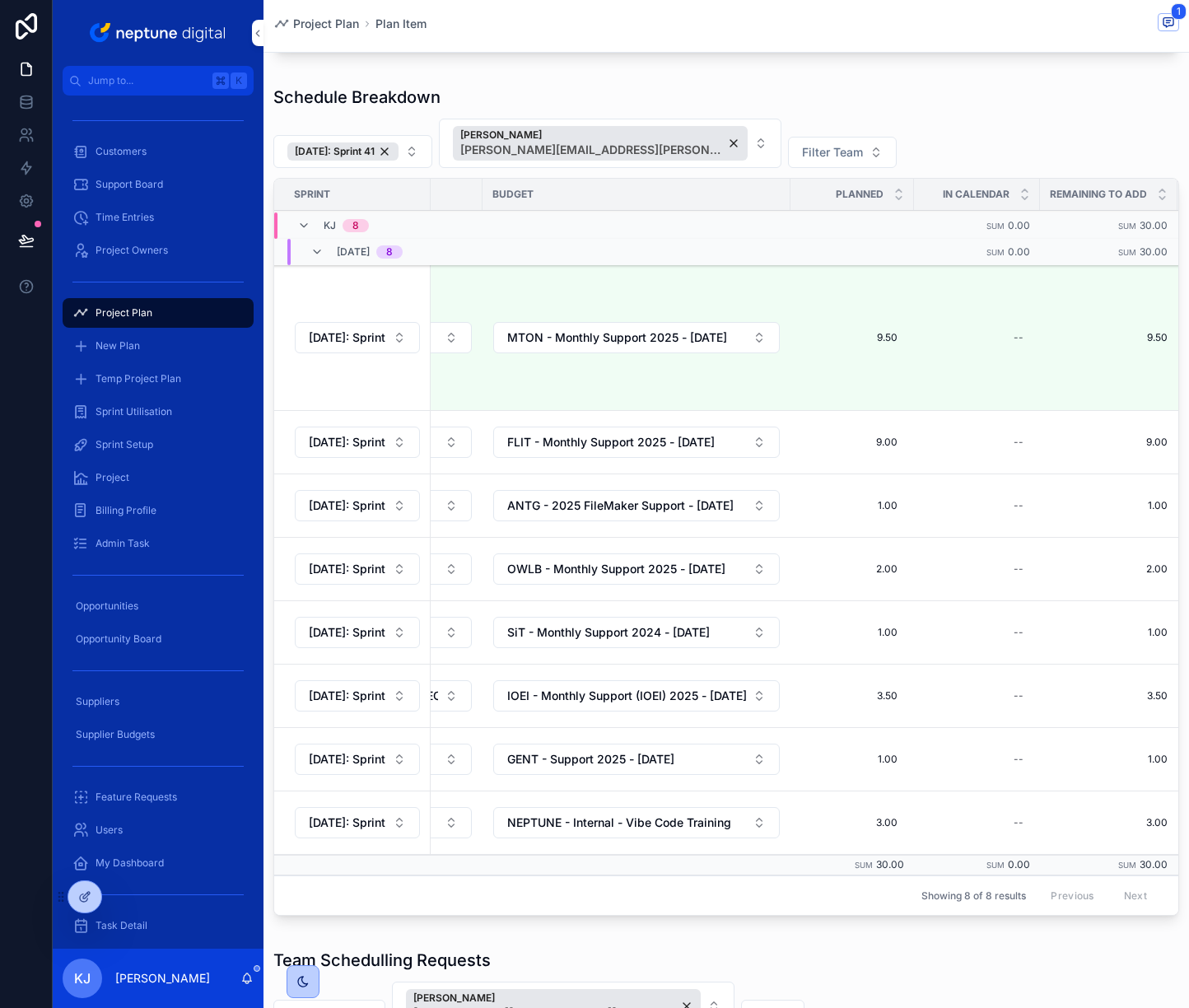
scroll to position [0, 434]
click at [1010, 512] on div "--" at bounding box center [1014, 505] width 10 height 13
type input "****"
click at [987, 602] on icon "scrollable content" at bounding box center [988, 605] width 13 height 13
click at [1010, 639] on div "--" at bounding box center [1014, 632] width 10 height 13
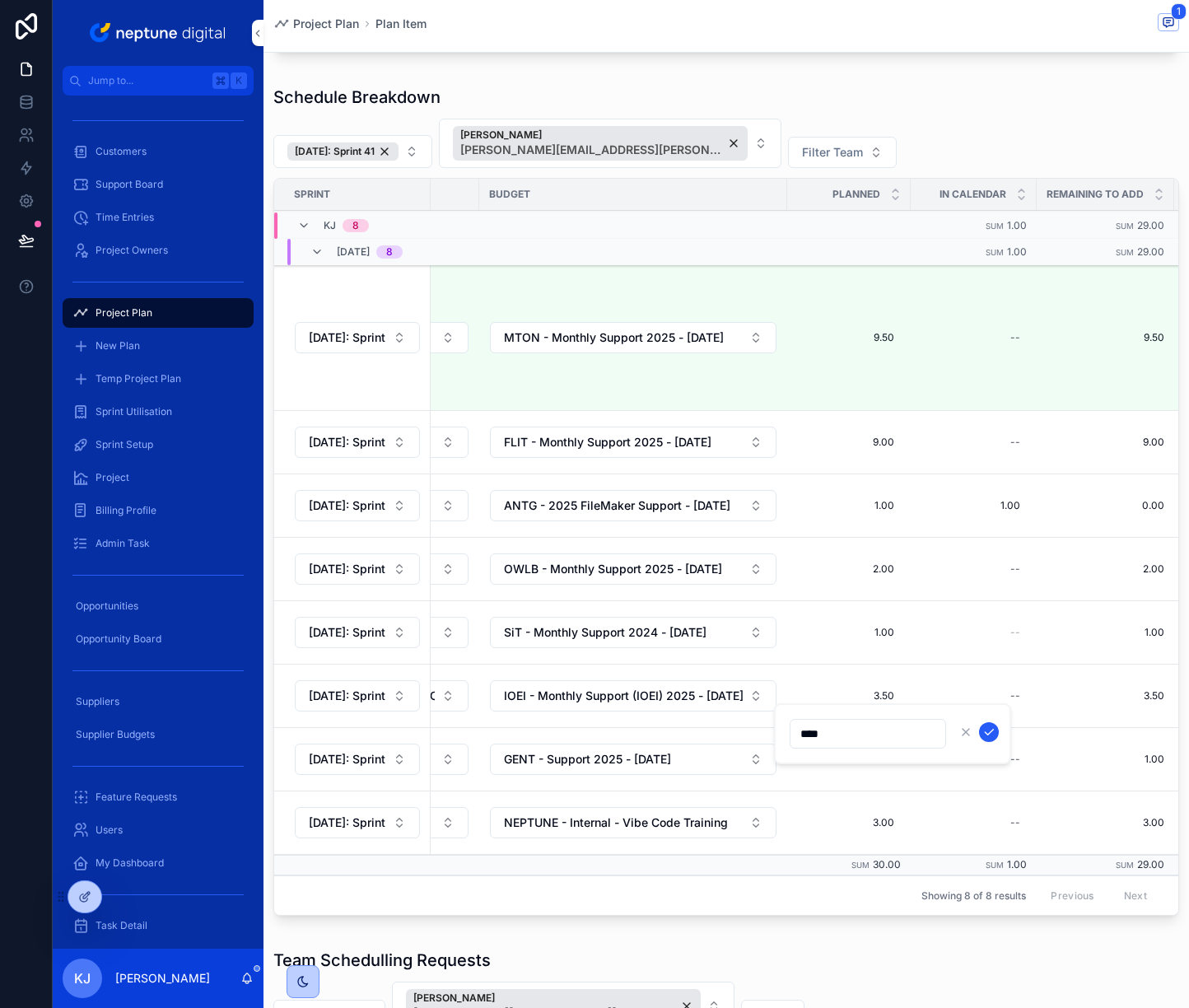
type input "****"
click at [986, 729] on icon "scrollable content" at bounding box center [988, 732] width 13 height 13
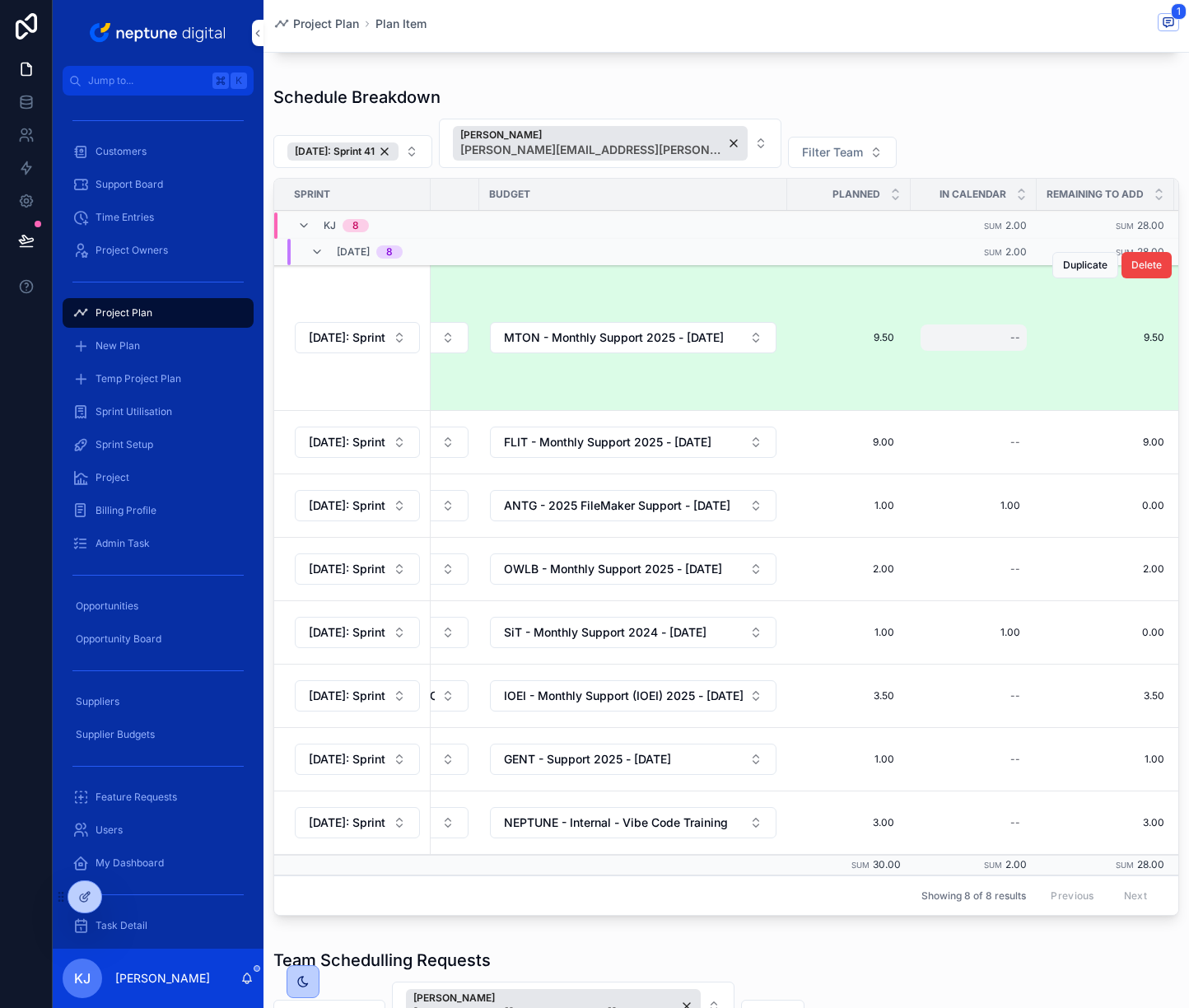
click at [1010, 344] on div "--" at bounding box center [1014, 337] width 10 height 13
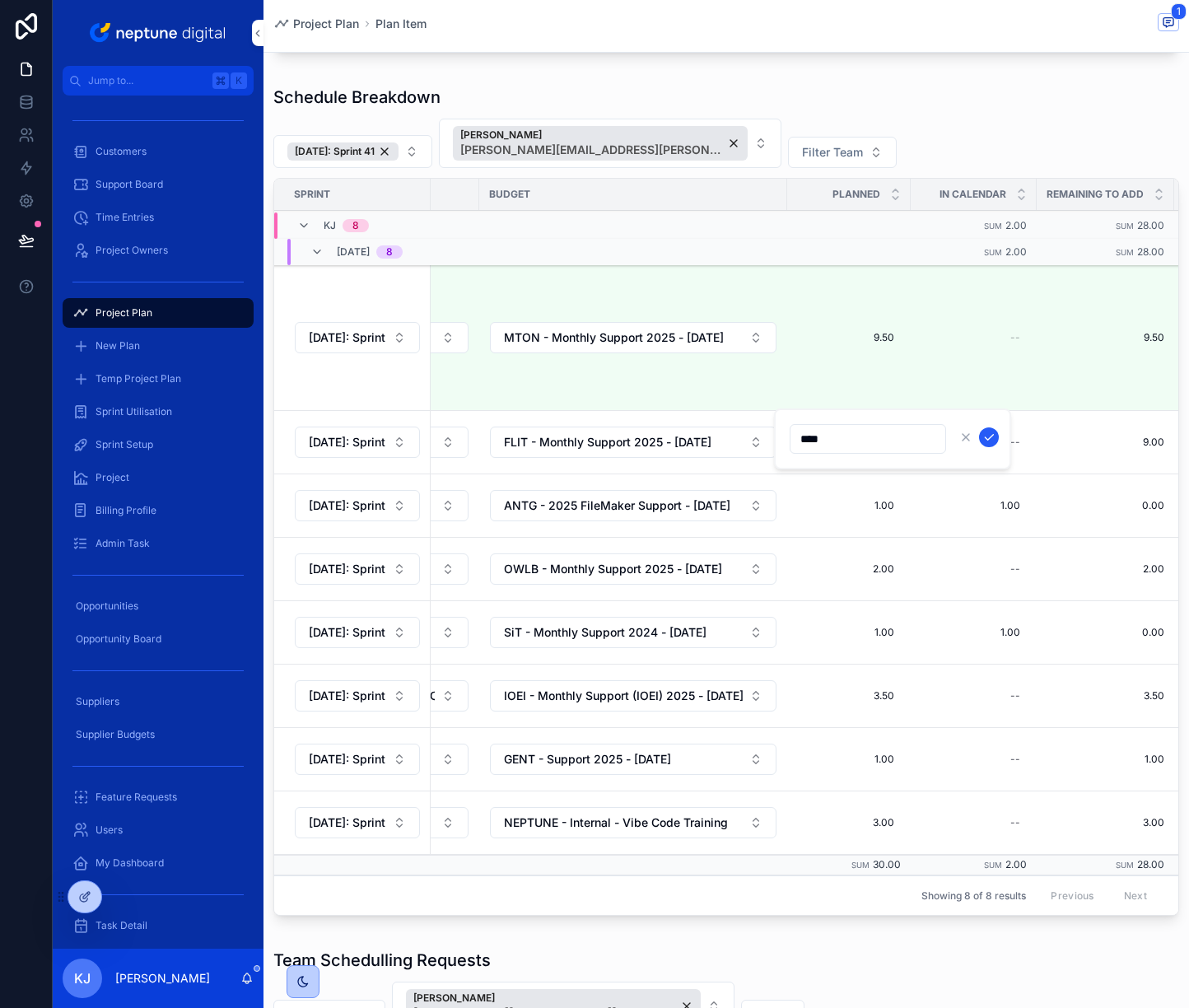
type input "****"
click at [986, 434] on icon "scrollable content" at bounding box center [988, 436] width 13 height 13
click at [1010, 448] on div "--" at bounding box center [1014, 441] width 10 height 13
type input "****"
click at [990, 539] on icon "scrollable content" at bounding box center [988, 541] width 13 height 13
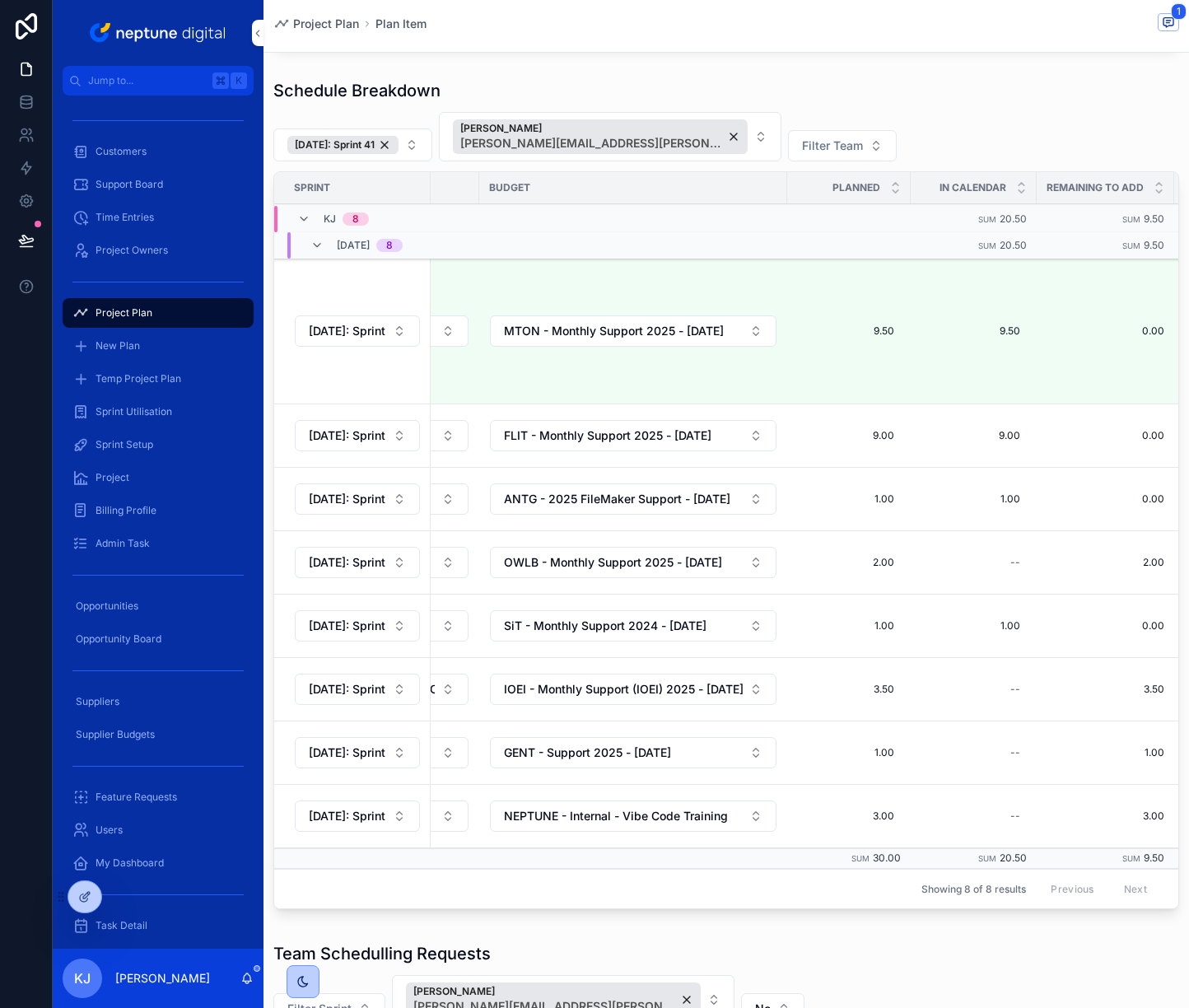
scroll to position [614, 0]
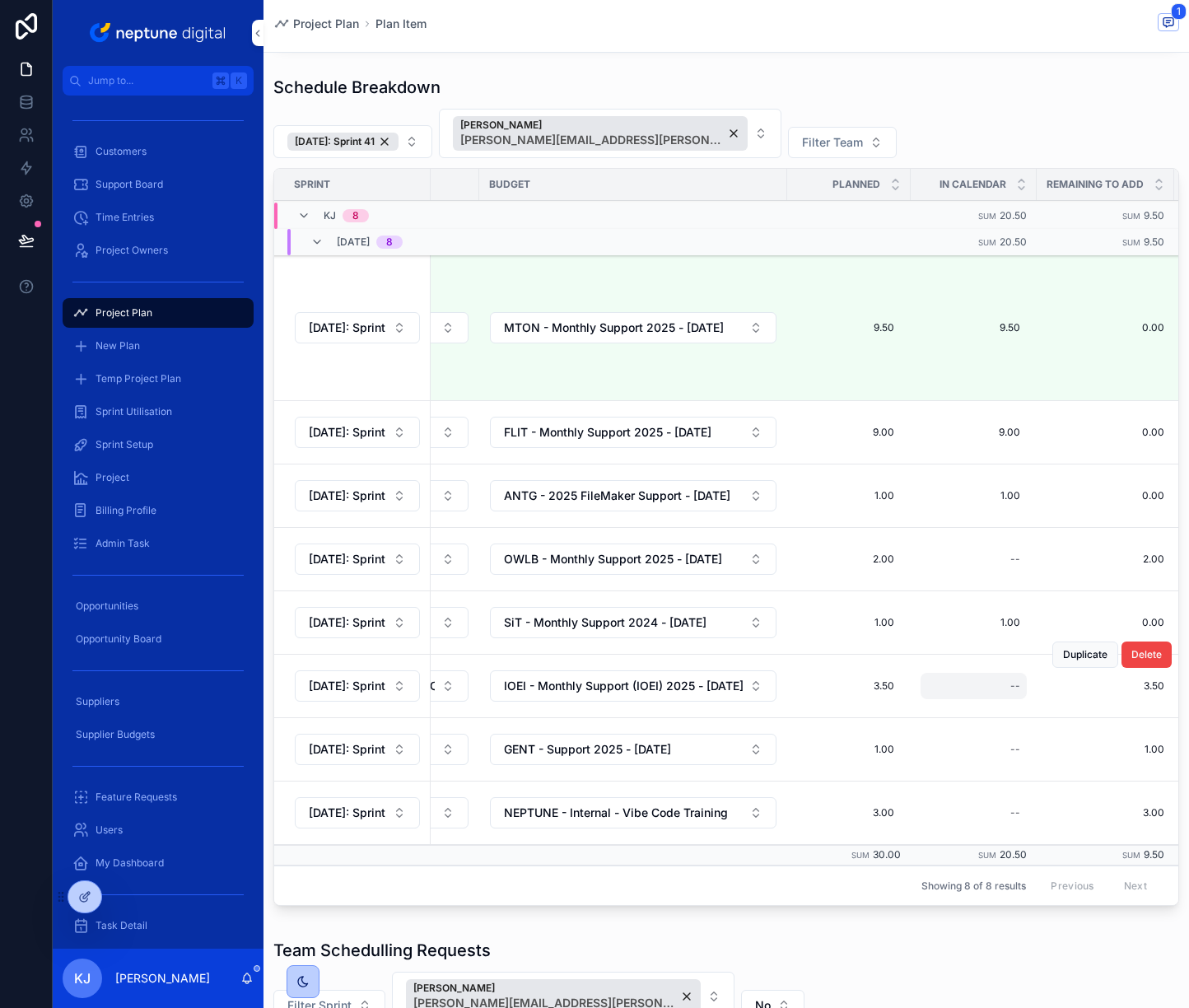
click at [997, 699] on div "--" at bounding box center [973, 685] width 106 height 26
type input "****"
click at [994, 780] on icon "scrollable content" at bounding box center [988, 785] width 13 height 13
click at [1010, 755] on div "--" at bounding box center [1014, 748] width 10 height 13
type input "****"
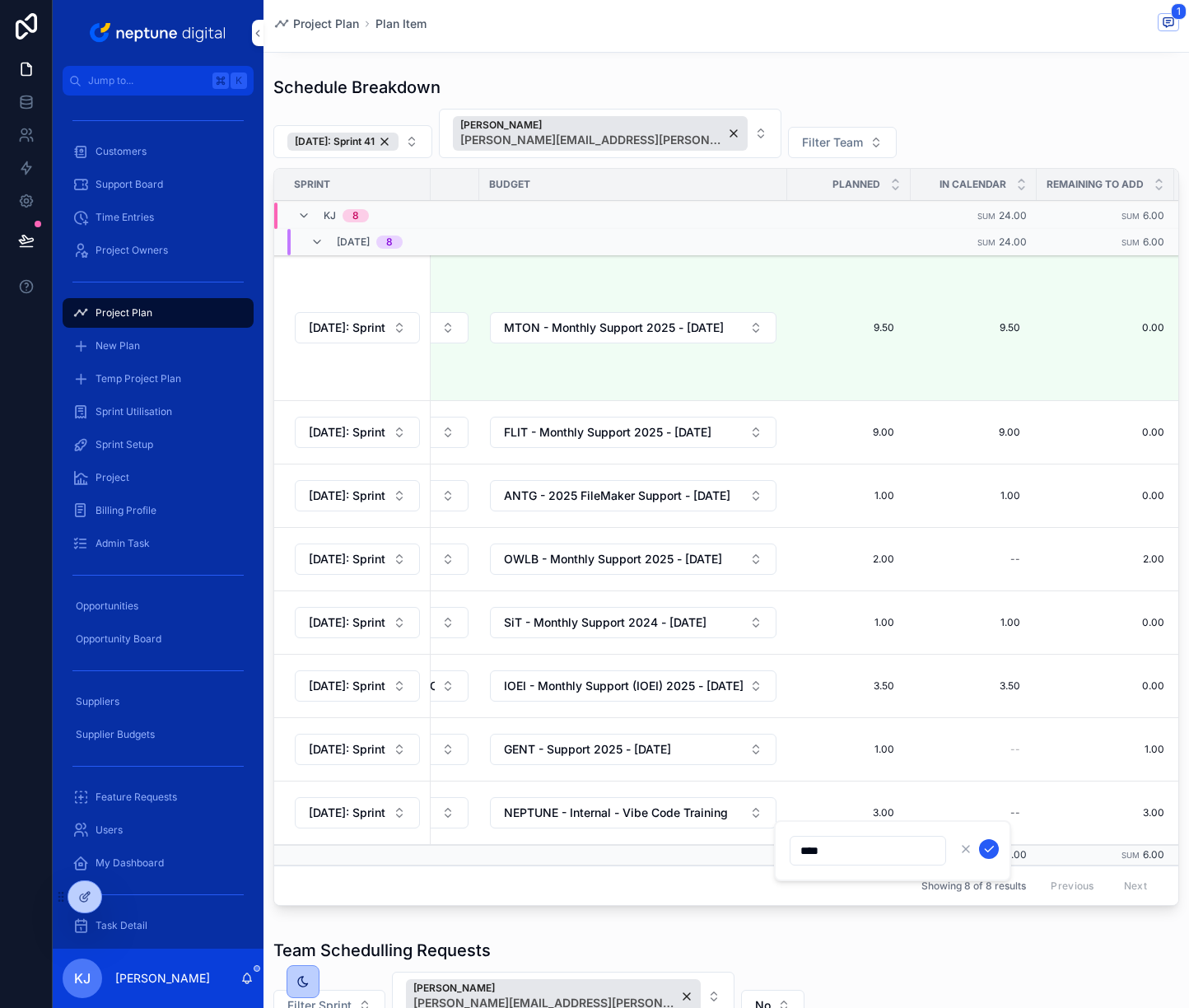
click at [992, 849] on icon "scrollable content" at bounding box center [988, 848] width 13 height 13
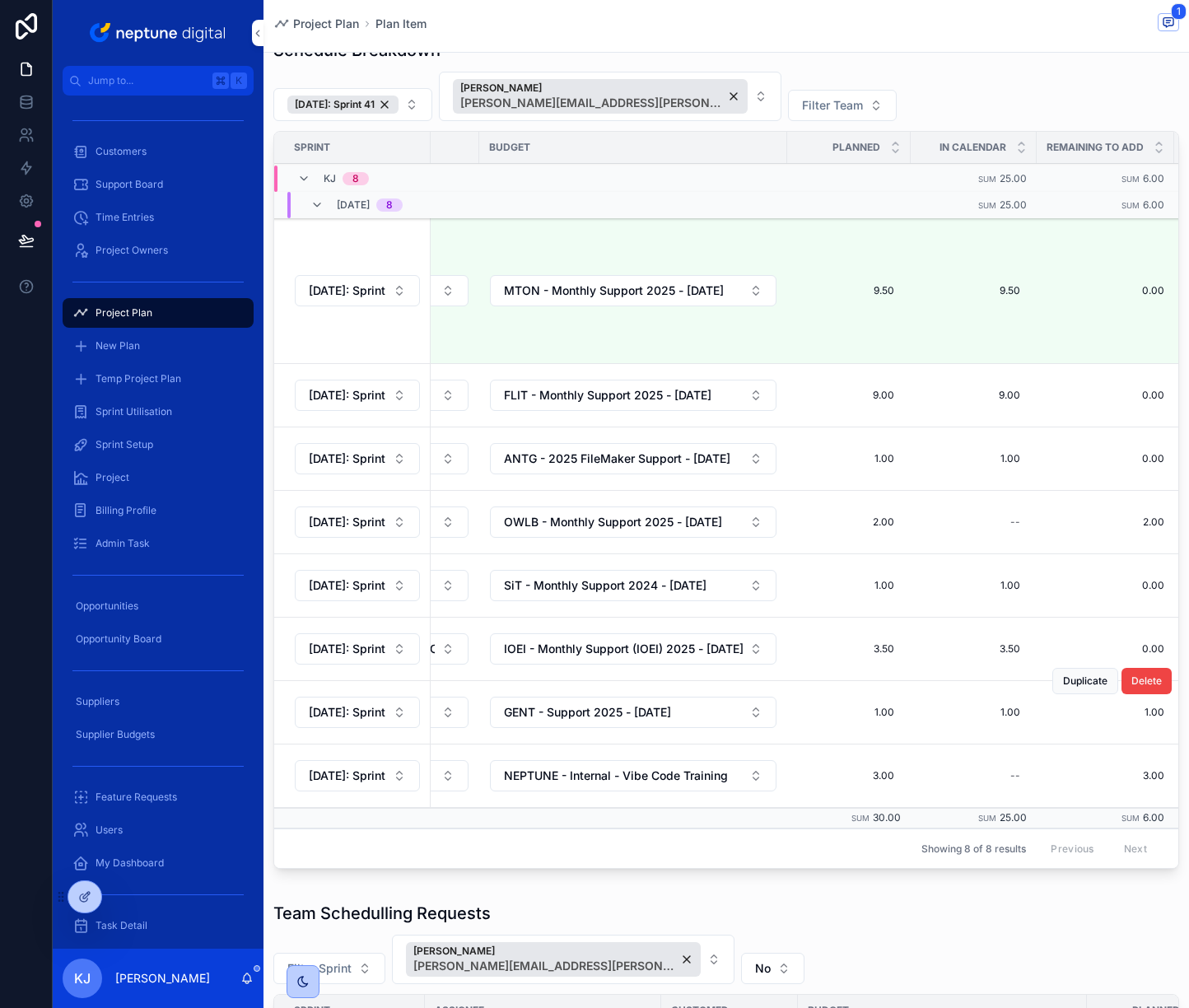
scroll to position [685, 0]
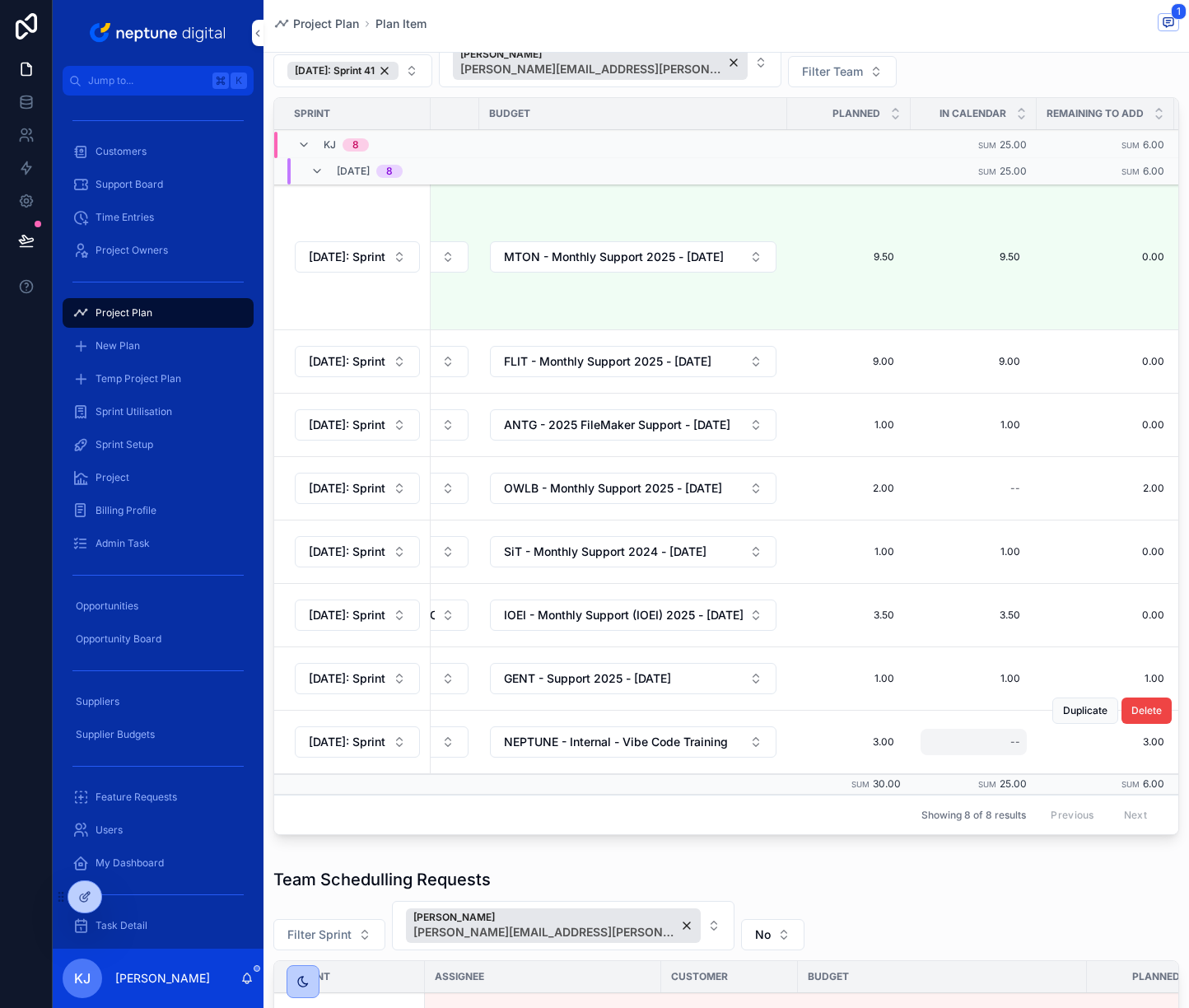
click at [994, 754] on div "--" at bounding box center [973, 741] width 106 height 26
type input "****"
click at [991, 754] on div "--" at bounding box center [973, 741] width 106 height 26
click at [989, 838] on icon "scrollable content" at bounding box center [988, 841] width 13 height 13
click at [1010, 495] on div "--" at bounding box center [1014, 488] width 10 height 13
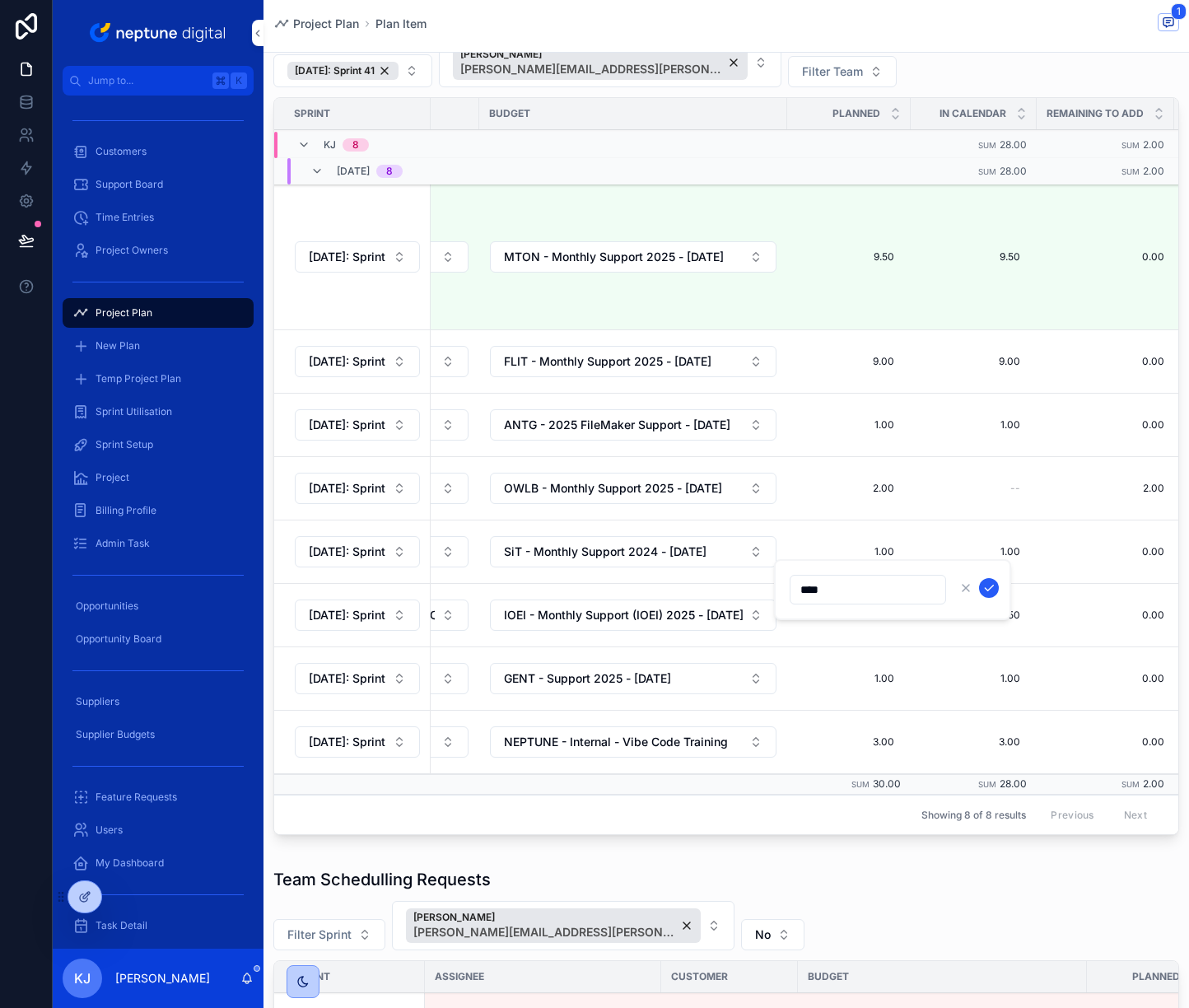
type input "****"
click at [991, 584] on icon "scrollable content" at bounding box center [988, 587] width 13 height 13
